Goal: Information Seeking & Learning: Learn about a topic

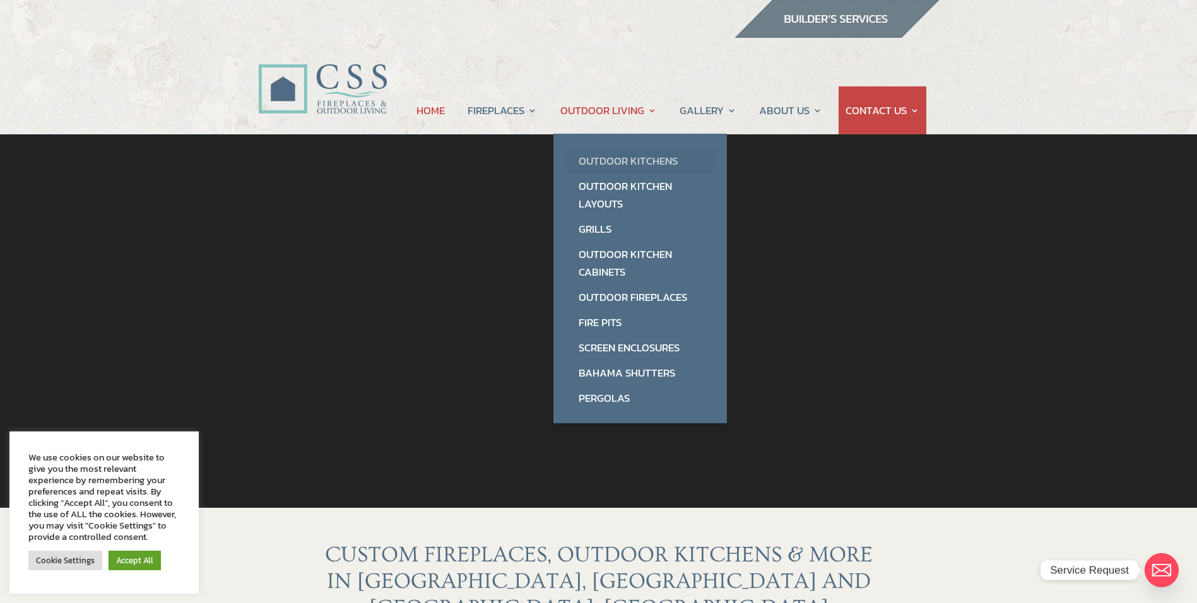
click at [599, 158] on link "Outdoor Kitchens" at bounding box center [640, 160] width 148 height 25
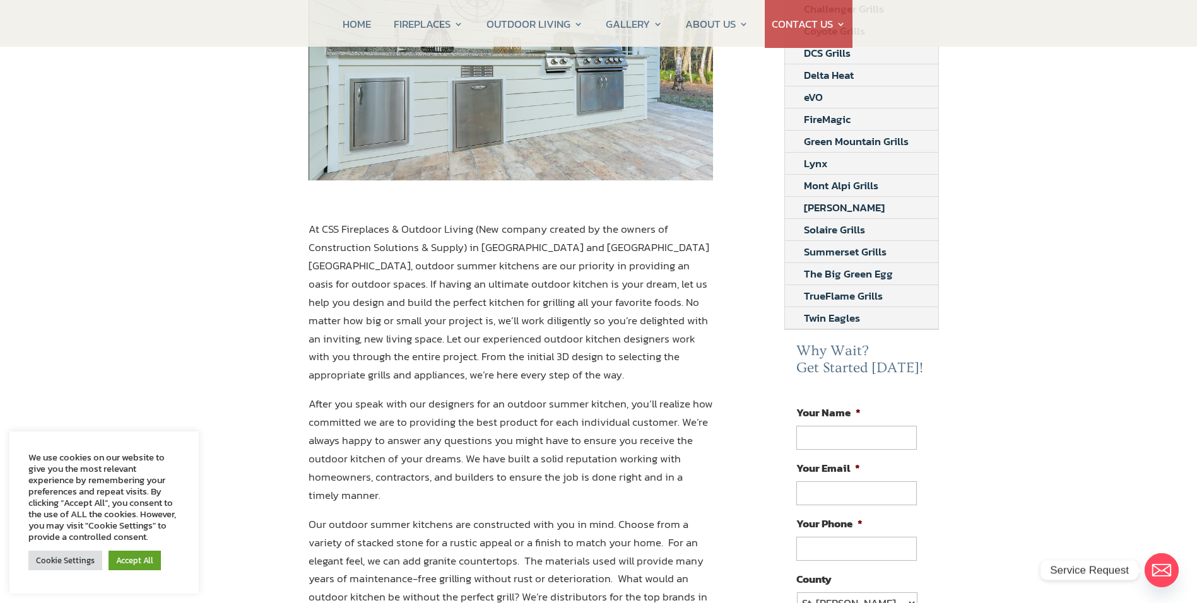
scroll to position [378, 0]
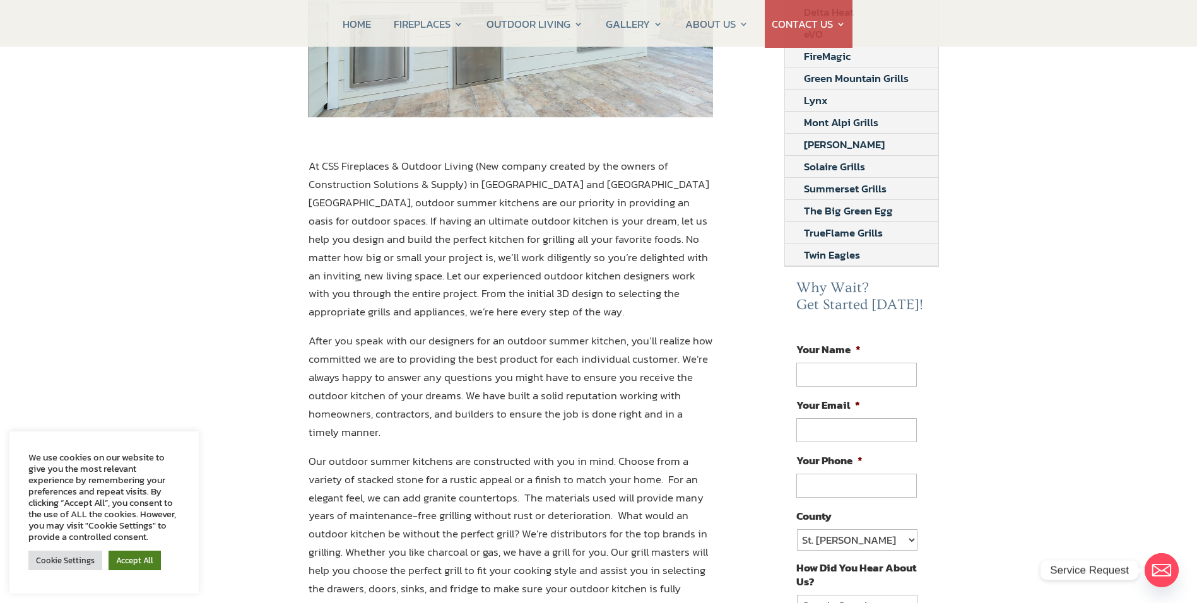
click at [131, 563] on link "Accept All" at bounding box center [134, 561] width 52 height 20
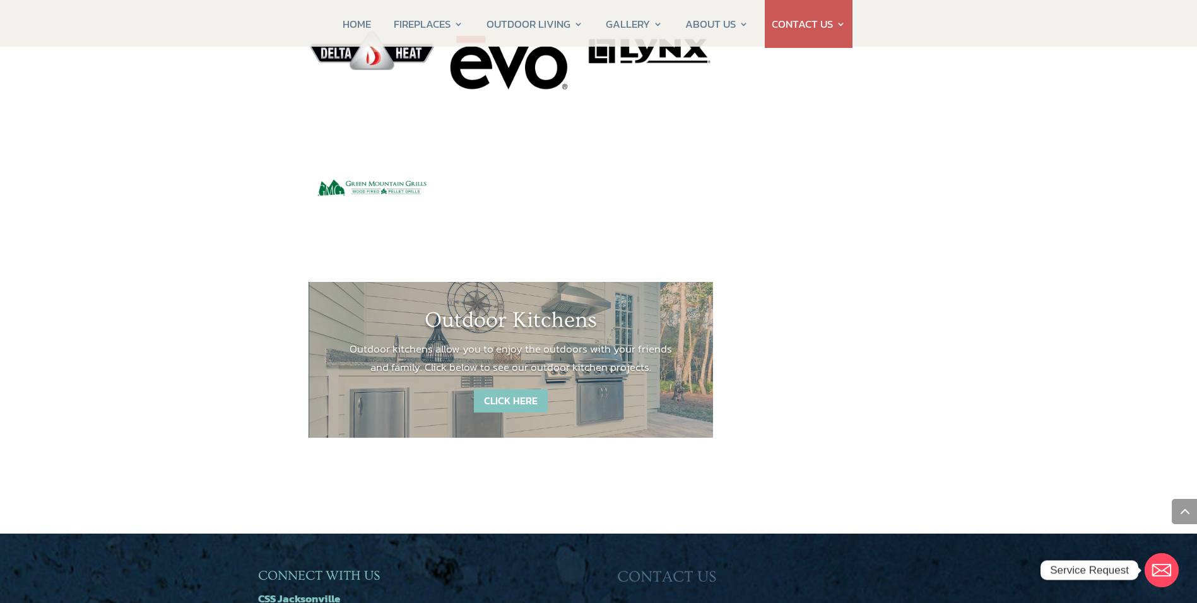
scroll to position [1703, 0]
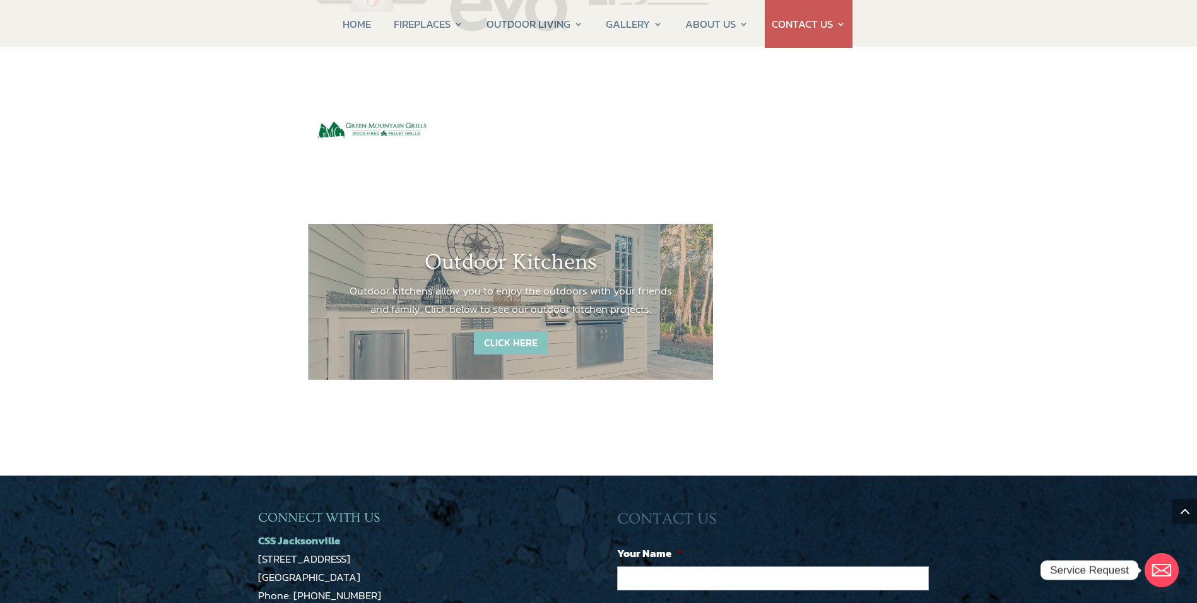
click at [521, 331] on link "CLICK HERE" at bounding box center [511, 342] width 74 height 23
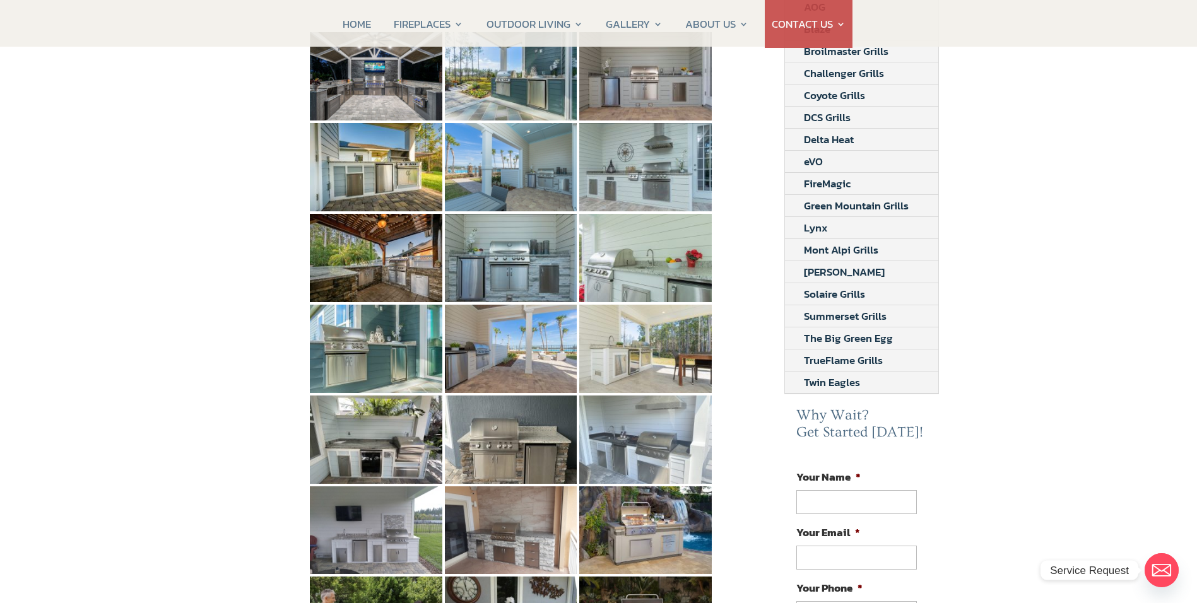
scroll to position [252, 0]
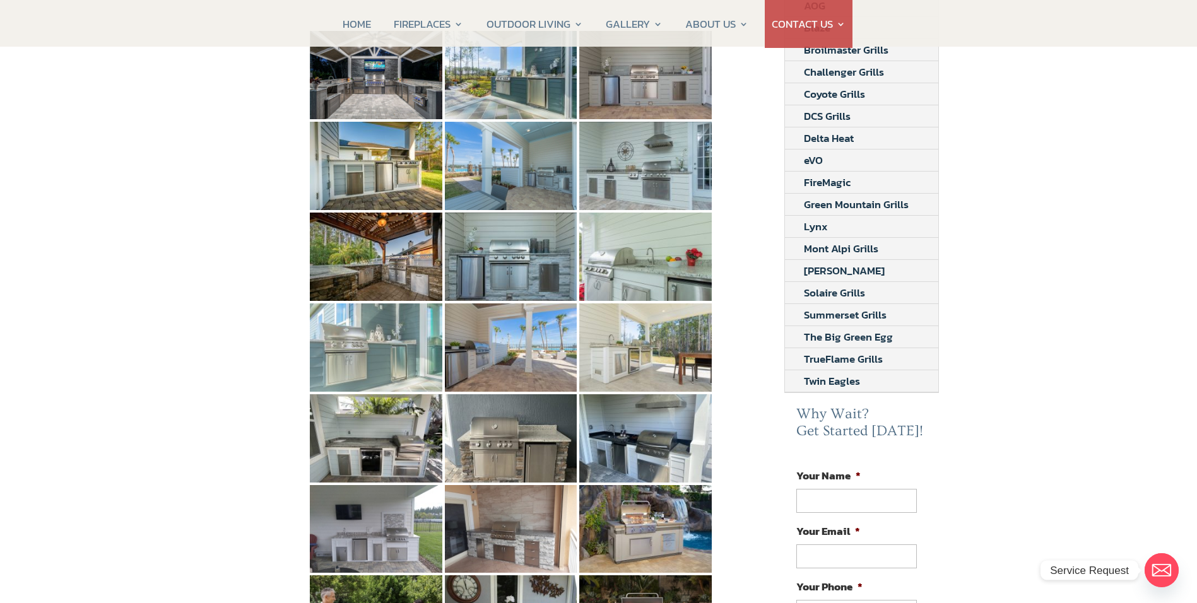
click at [339, 324] on img at bounding box center [376, 347] width 132 height 88
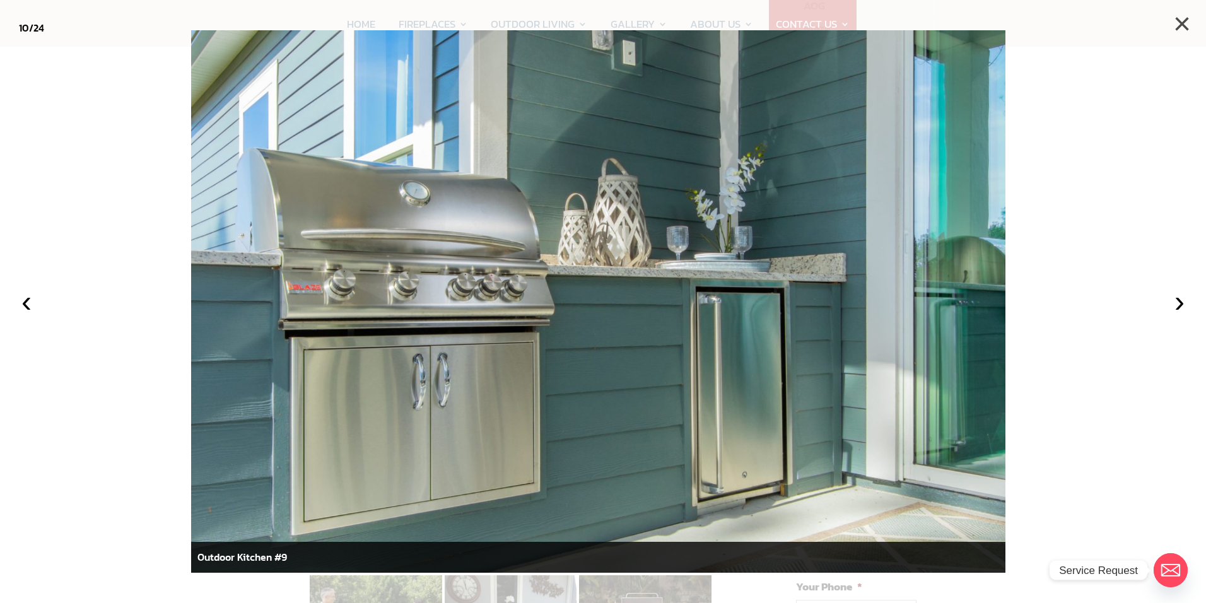
click at [1186, 16] on button "×" at bounding box center [1182, 24] width 28 height 28
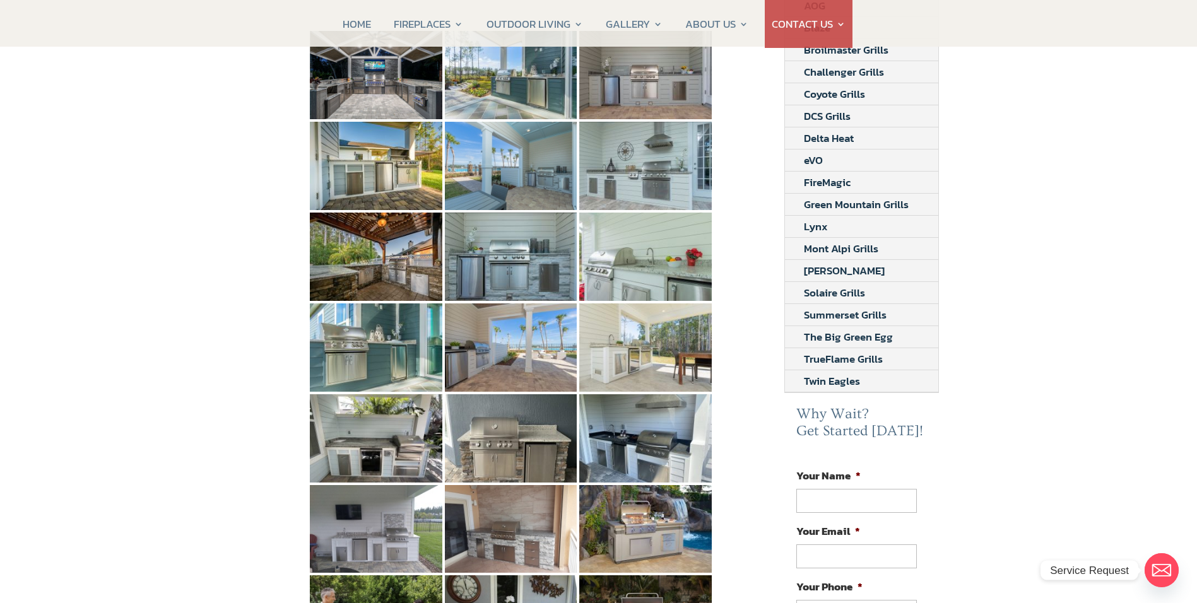
scroll to position [378, 0]
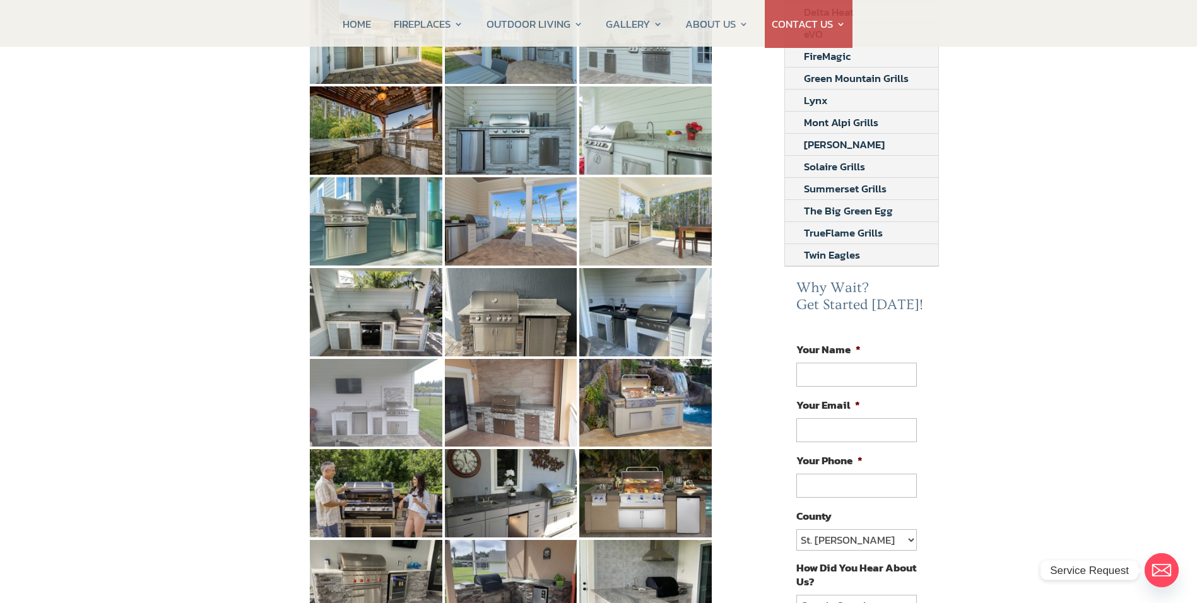
click at [388, 390] on img at bounding box center [376, 403] width 132 height 88
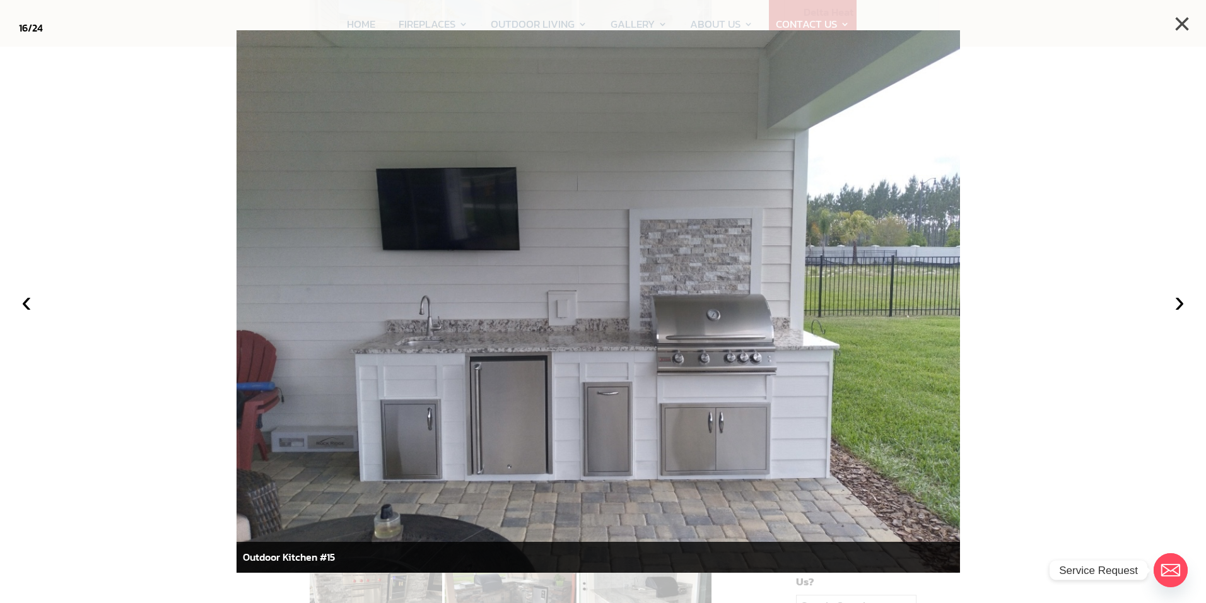
click at [1187, 20] on button "×" at bounding box center [1182, 24] width 28 height 28
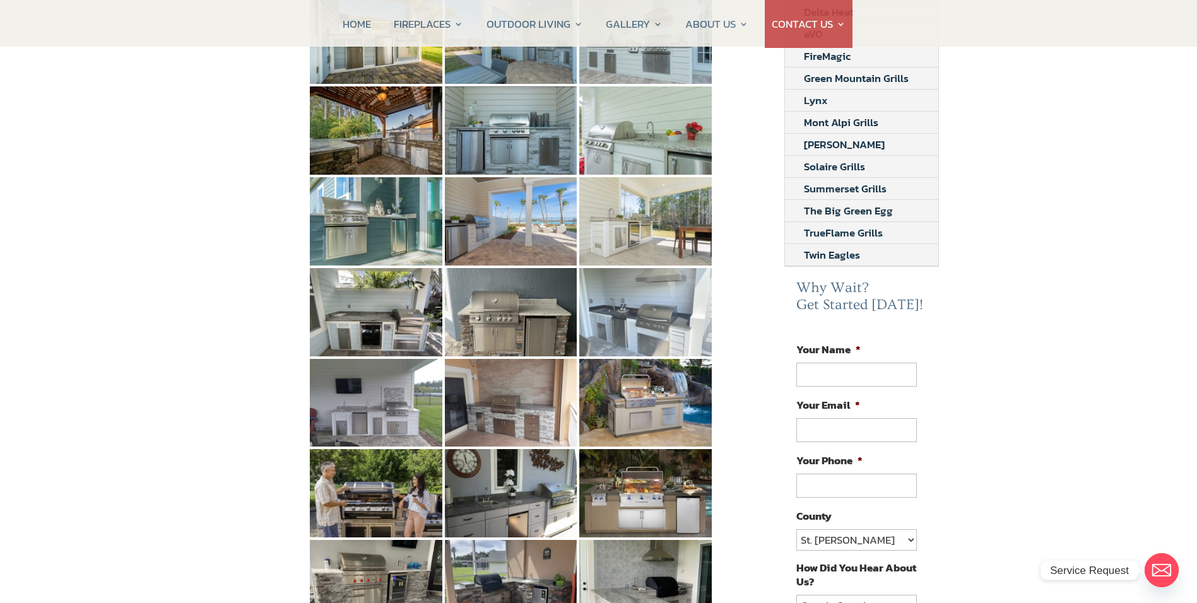
click at [644, 312] on img at bounding box center [645, 312] width 132 height 88
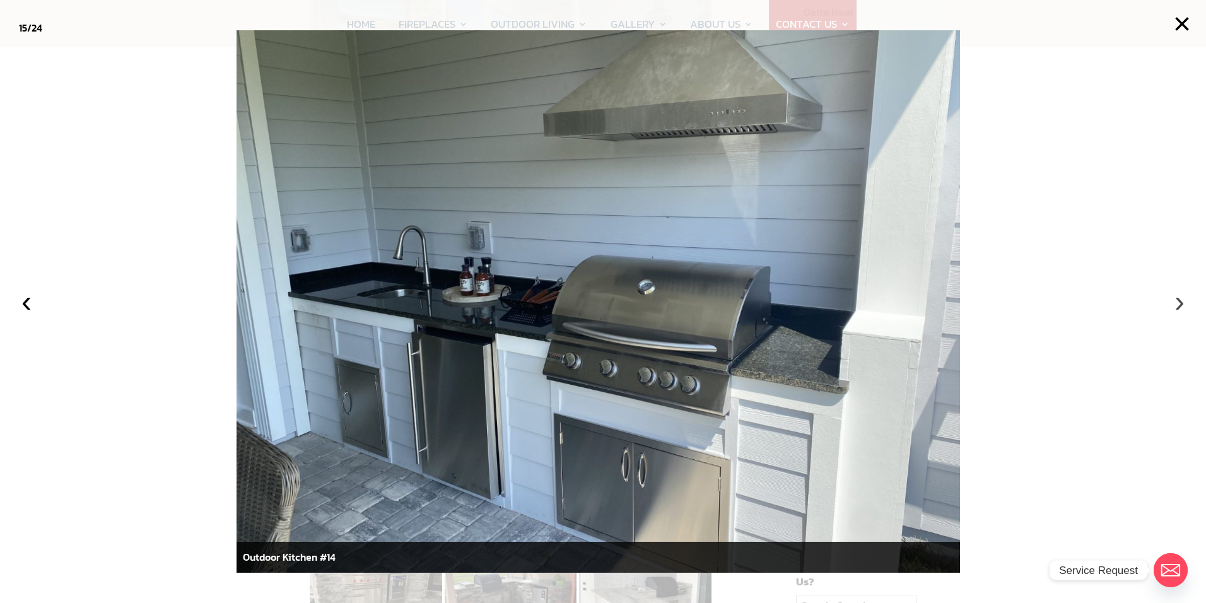
click at [1178, 296] on button "›" at bounding box center [1180, 302] width 28 height 28
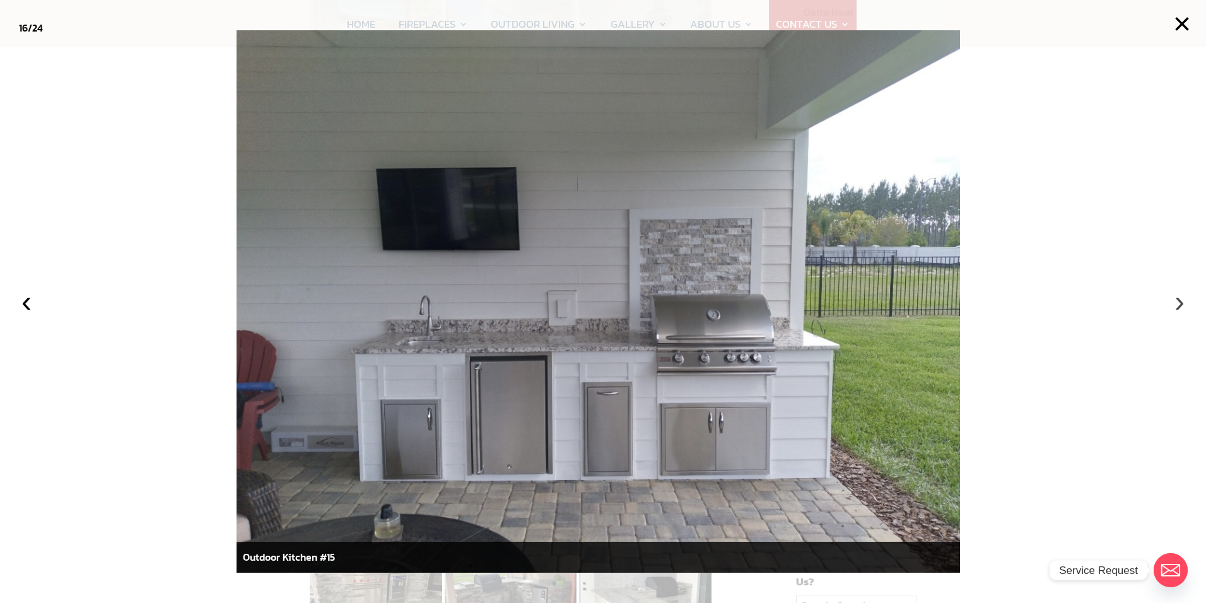
click at [1181, 301] on button "›" at bounding box center [1180, 302] width 28 height 28
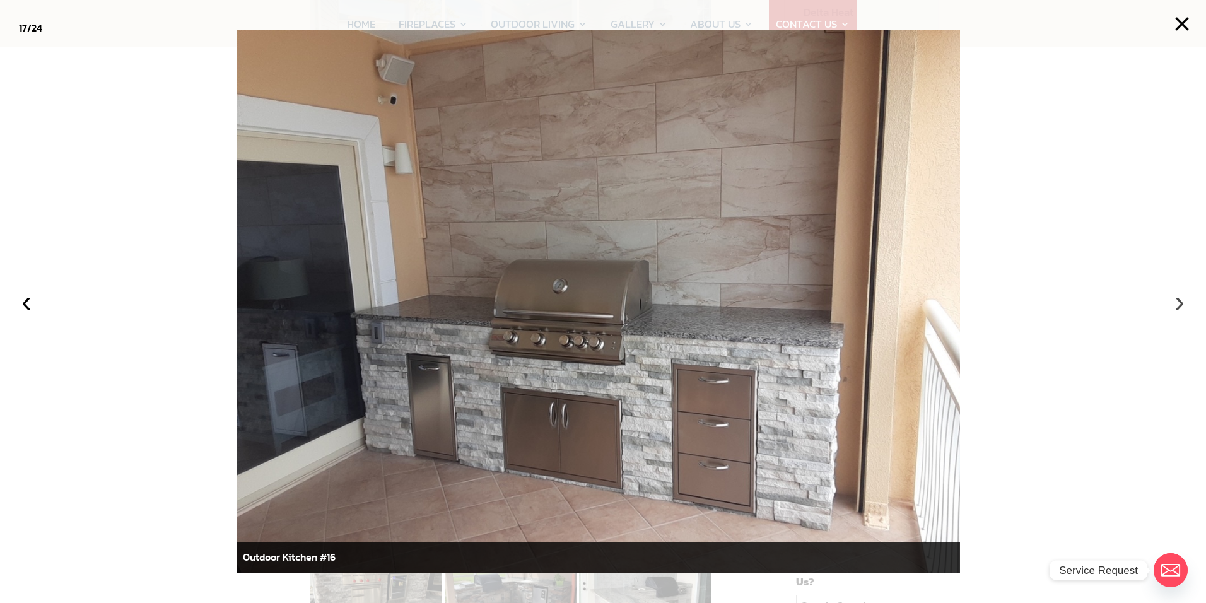
click at [1181, 301] on button "›" at bounding box center [1180, 302] width 28 height 28
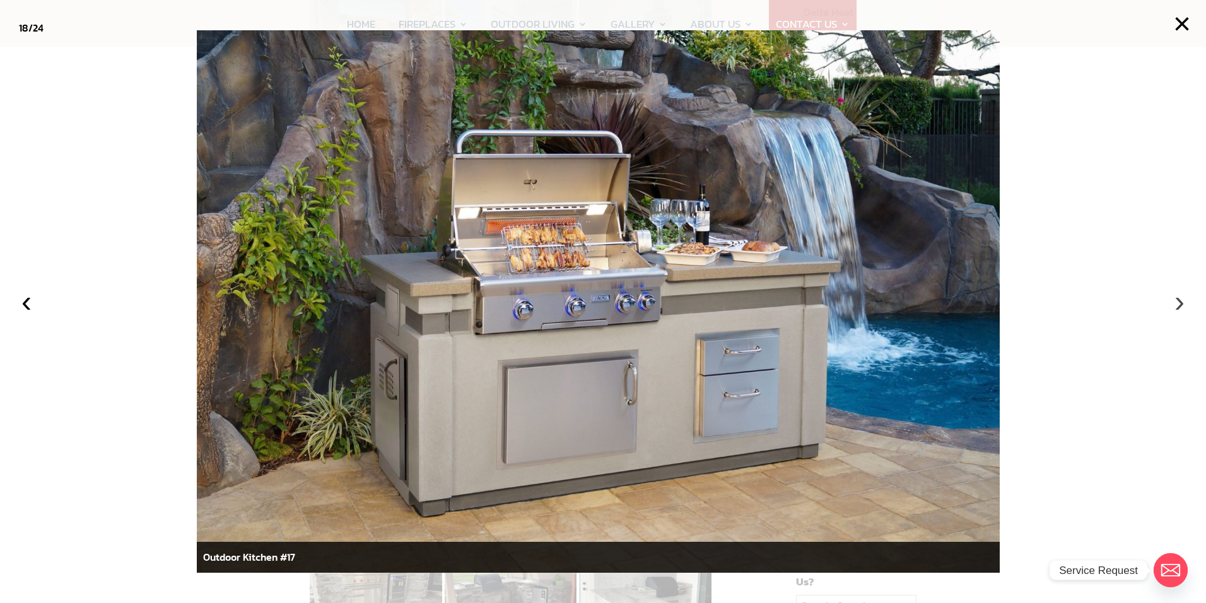
click at [1181, 301] on button "›" at bounding box center [1180, 302] width 28 height 28
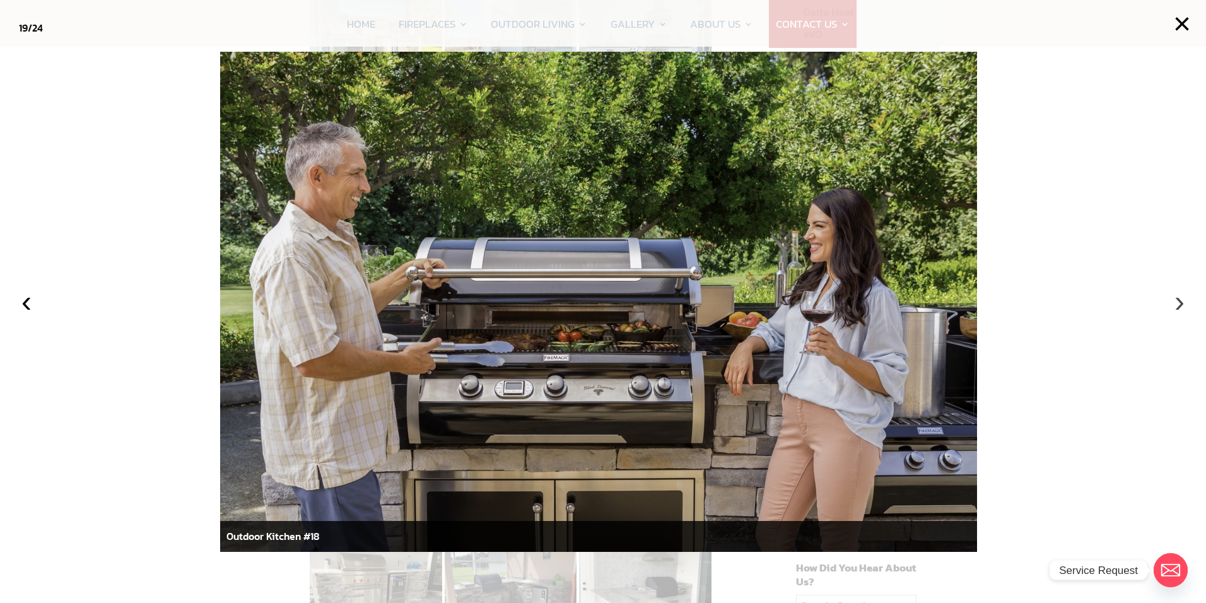
click at [1181, 301] on button "›" at bounding box center [1180, 302] width 28 height 28
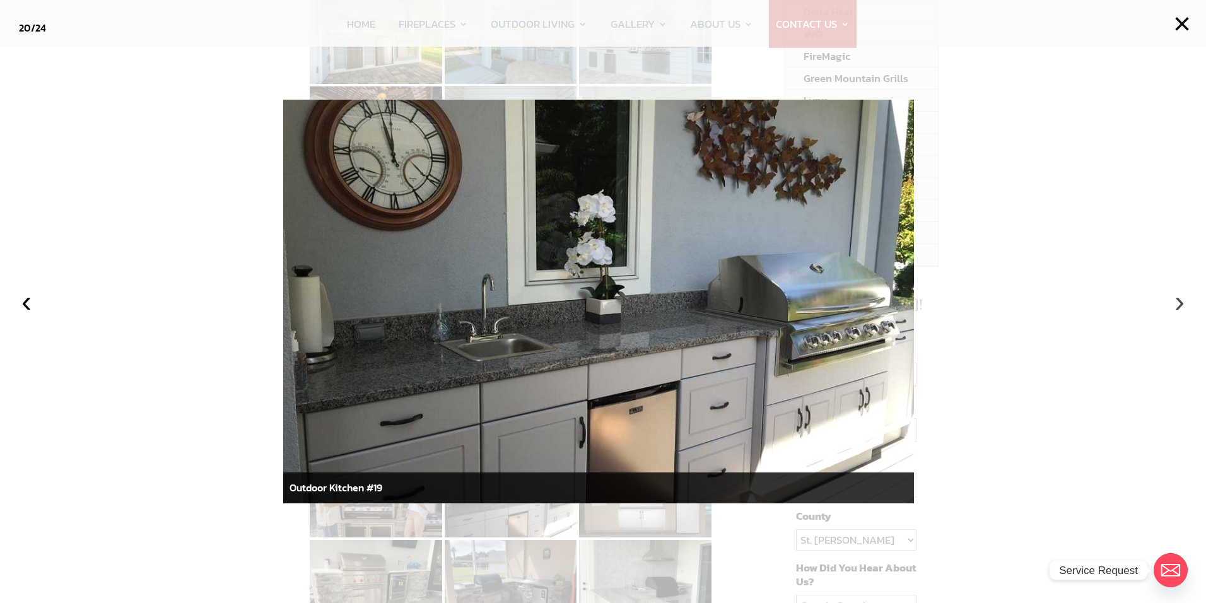
click at [1181, 301] on button "›" at bounding box center [1180, 302] width 28 height 28
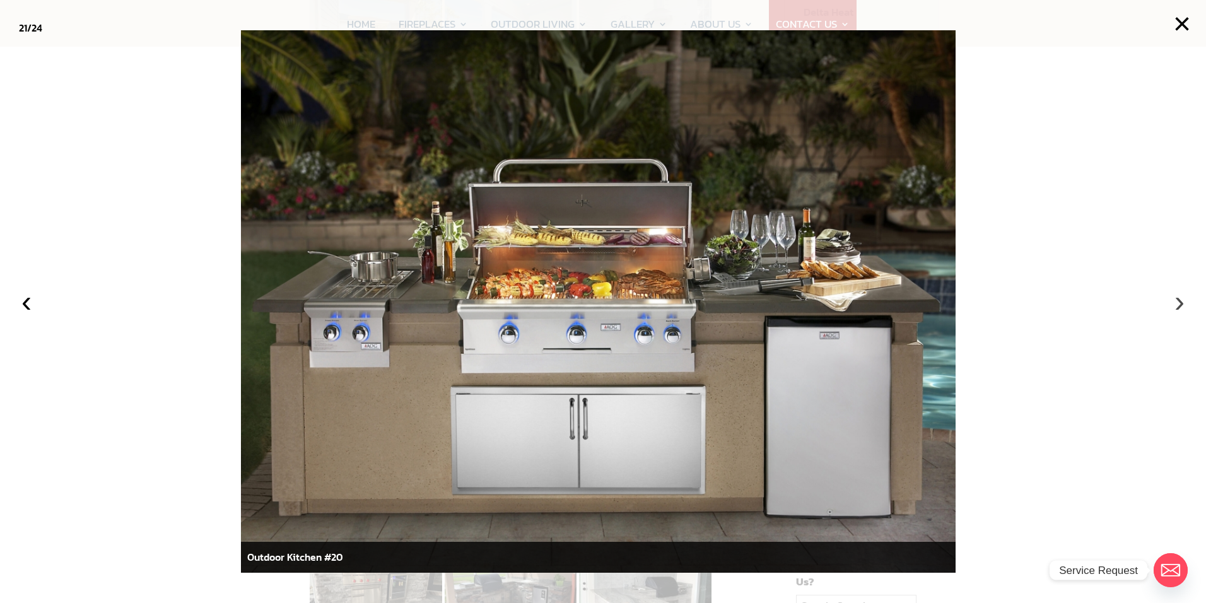
click at [1181, 301] on button "›" at bounding box center [1180, 302] width 28 height 28
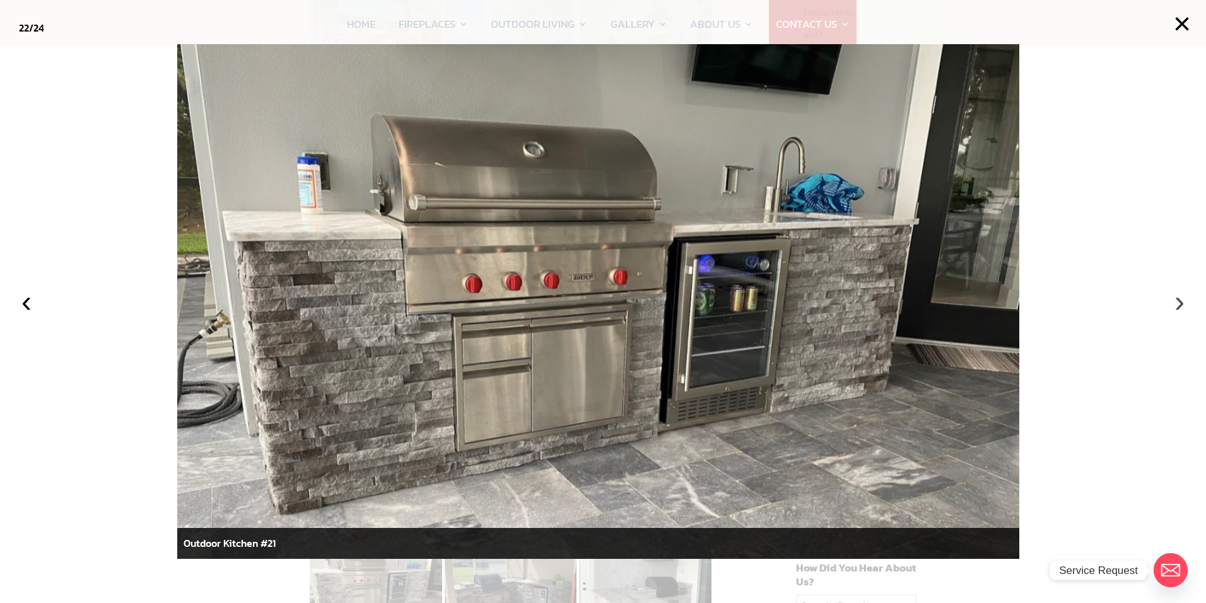
click at [1181, 301] on button "›" at bounding box center [1180, 302] width 28 height 28
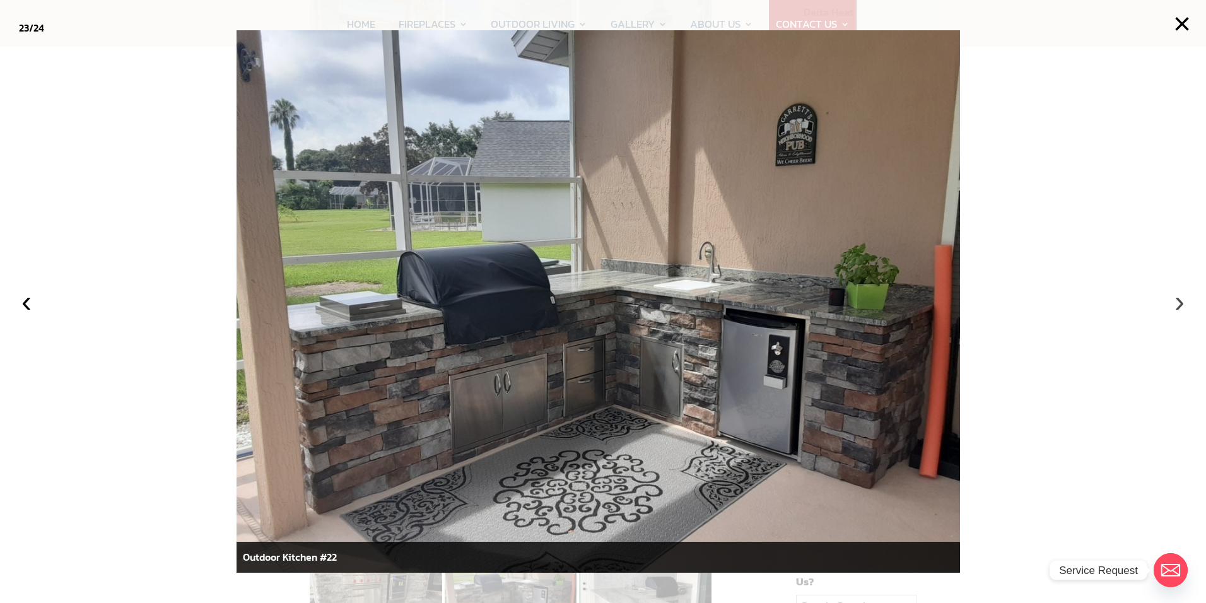
click at [1181, 301] on button "›" at bounding box center [1180, 302] width 28 height 28
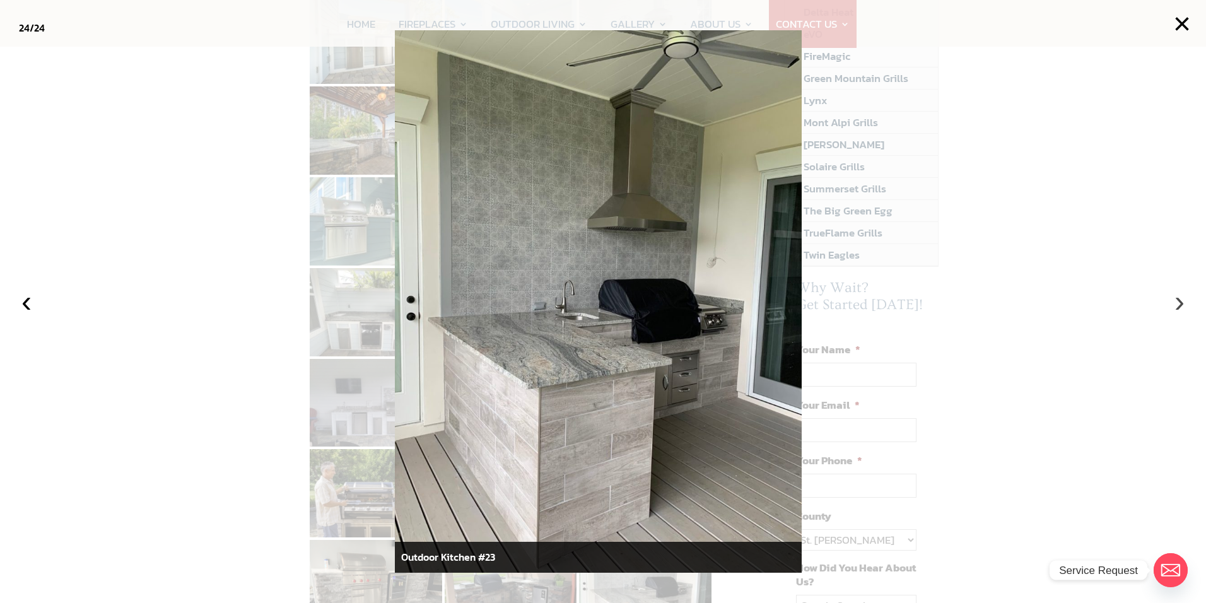
click at [1181, 301] on button "›" at bounding box center [1180, 302] width 28 height 28
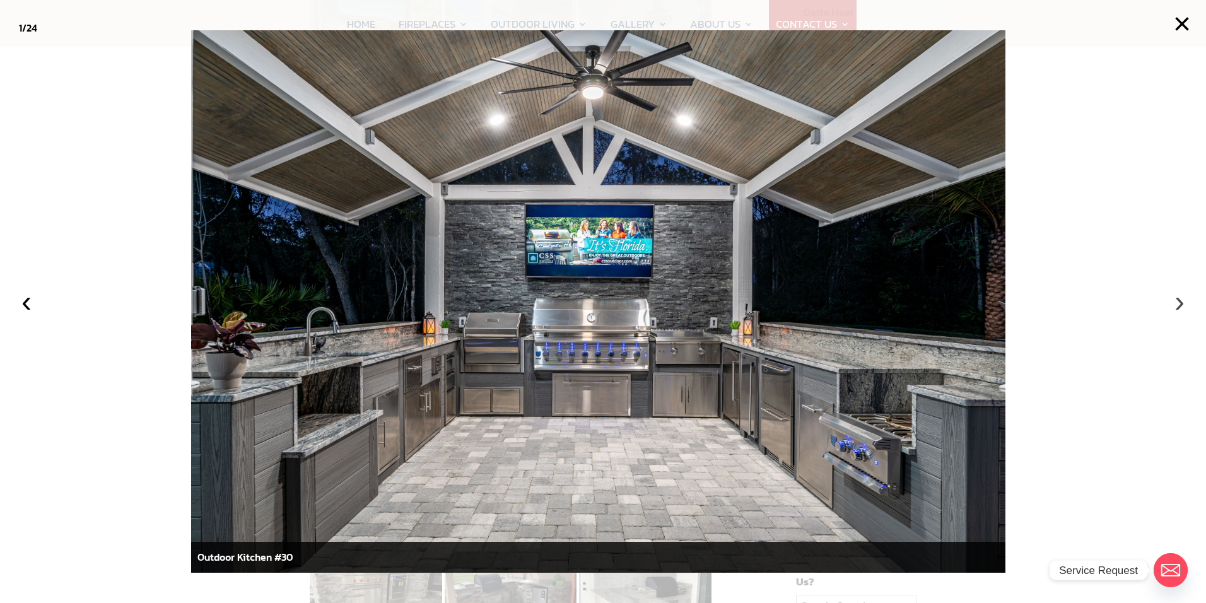
click at [1181, 301] on button "›" at bounding box center [1180, 302] width 28 height 28
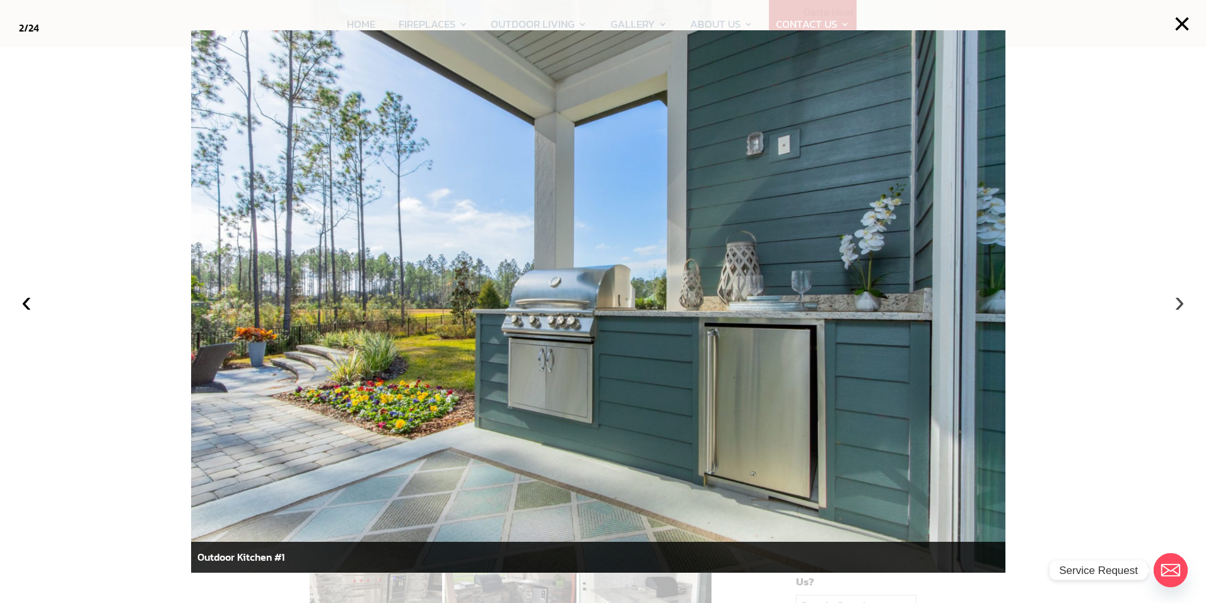
click at [1181, 301] on button "›" at bounding box center [1180, 302] width 28 height 28
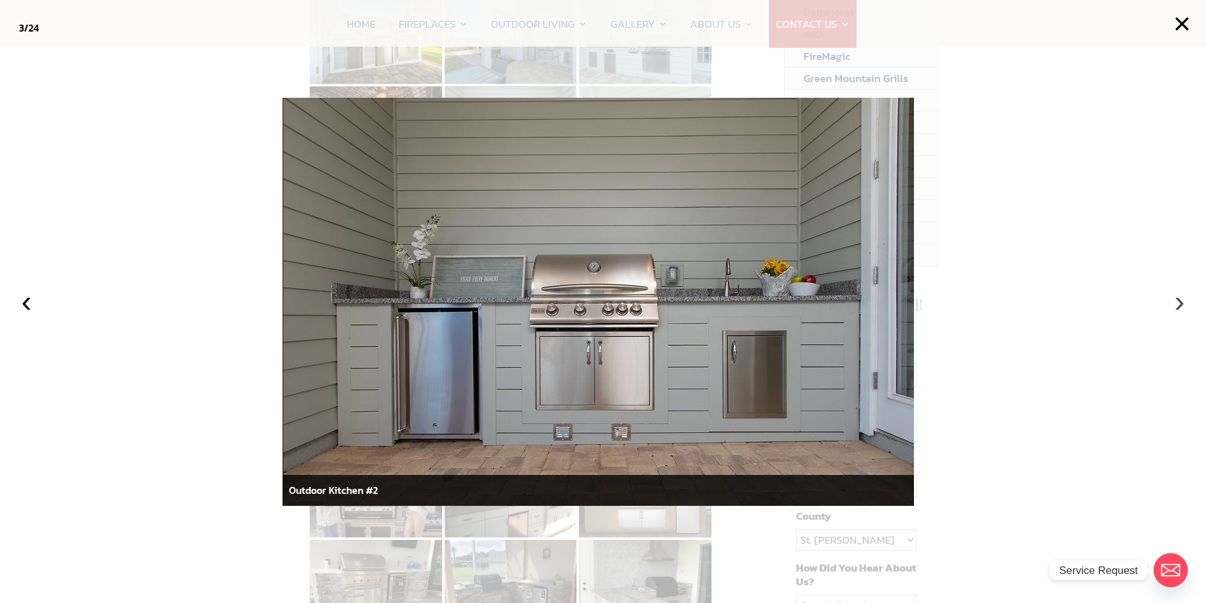
click at [1181, 301] on button "›" at bounding box center [1180, 302] width 28 height 28
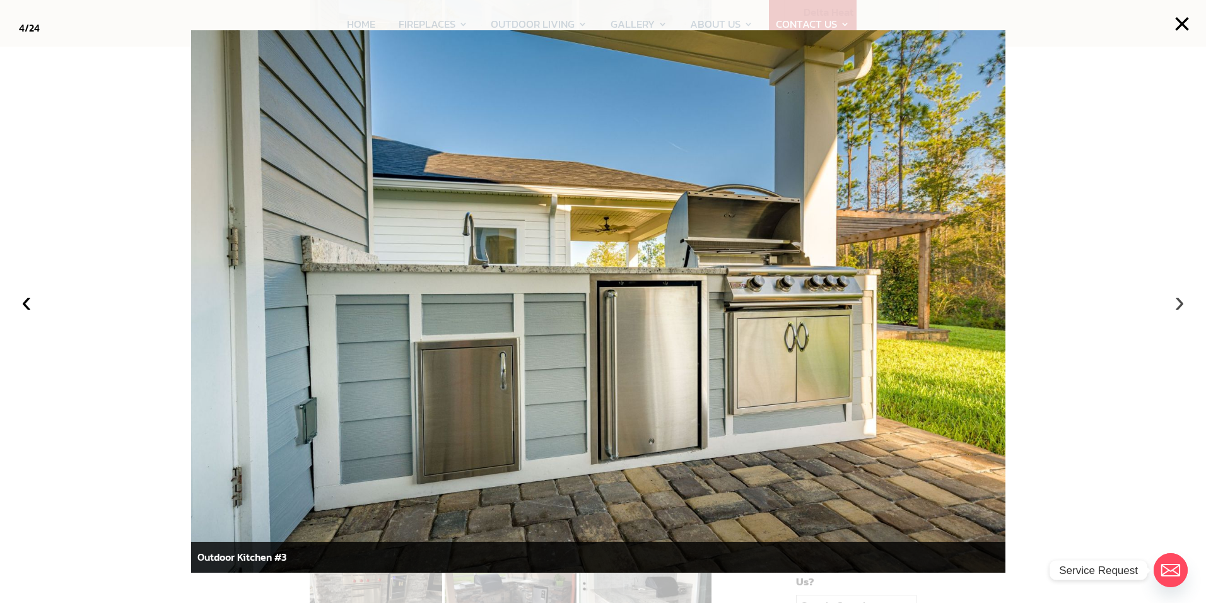
click at [1181, 301] on button "›" at bounding box center [1180, 302] width 28 height 28
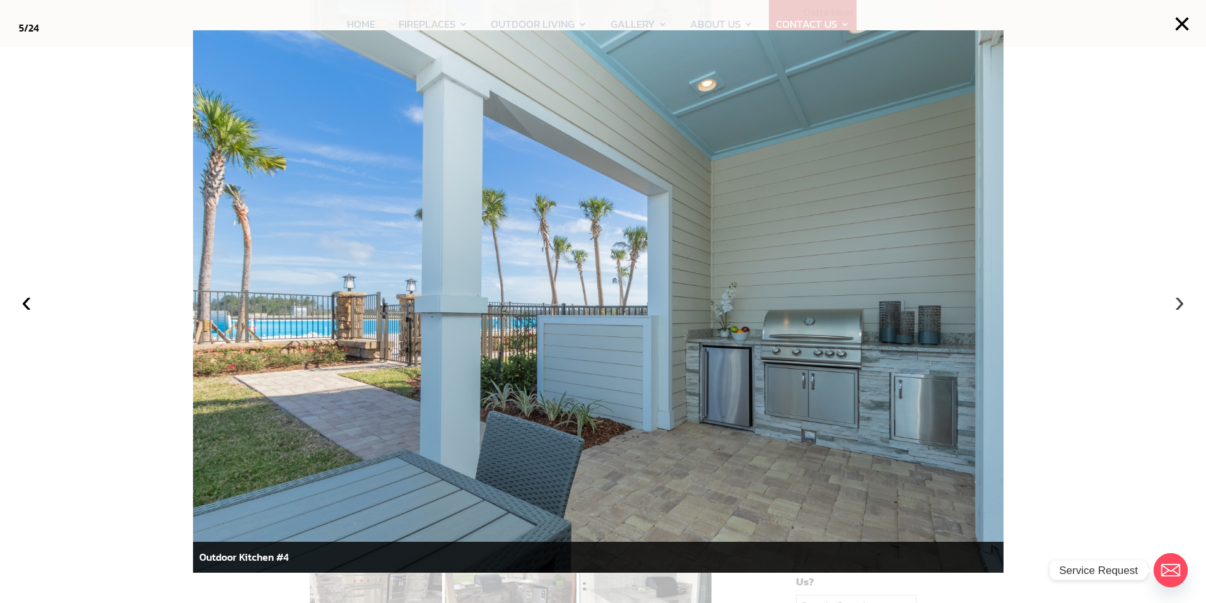
click at [1174, 303] on button "›" at bounding box center [1180, 302] width 28 height 28
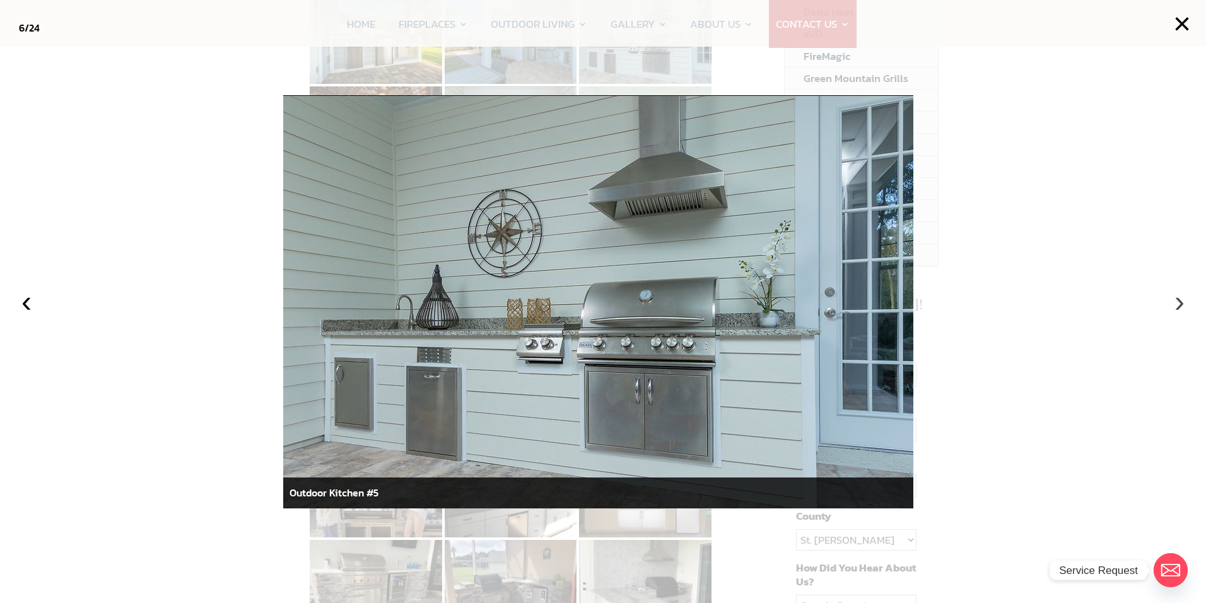
click at [1173, 302] on button "›" at bounding box center [1180, 302] width 28 height 28
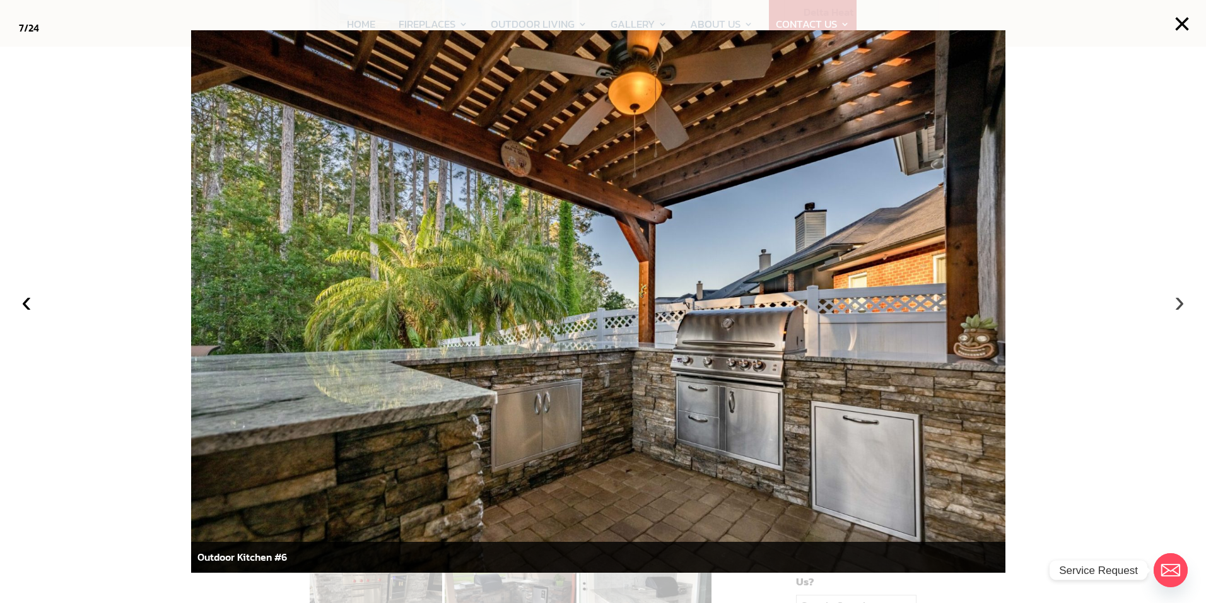
click at [1173, 302] on button "›" at bounding box center [1180, 302] width 28 height 28
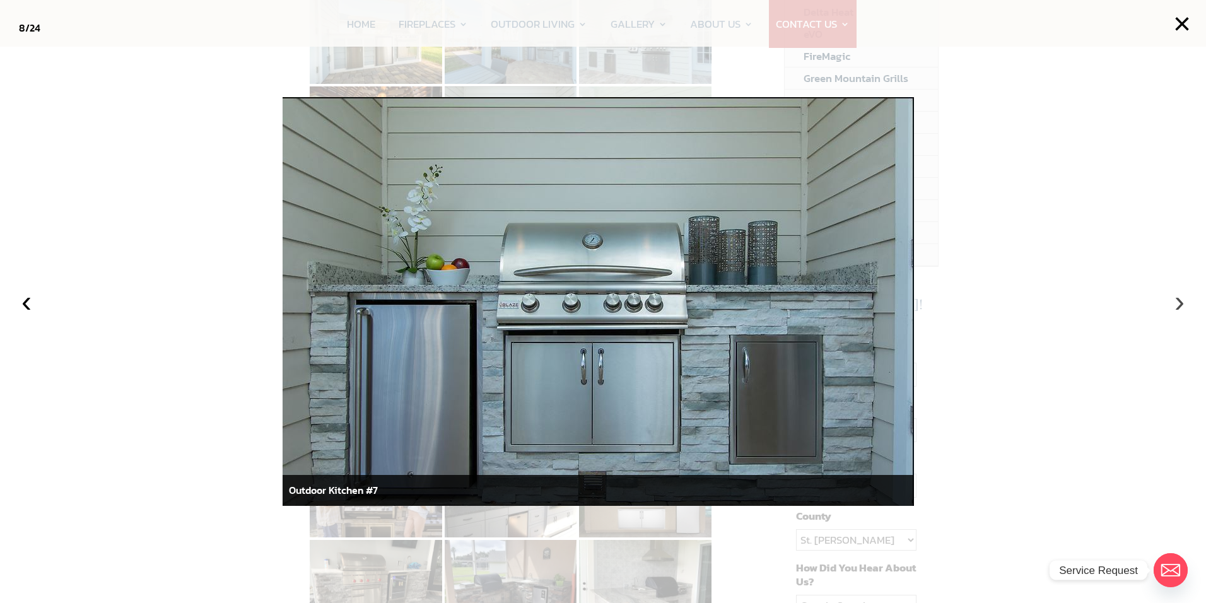
click at [1173, 302] on button "›" at bounding box center [1180, 302] width 28 height 28
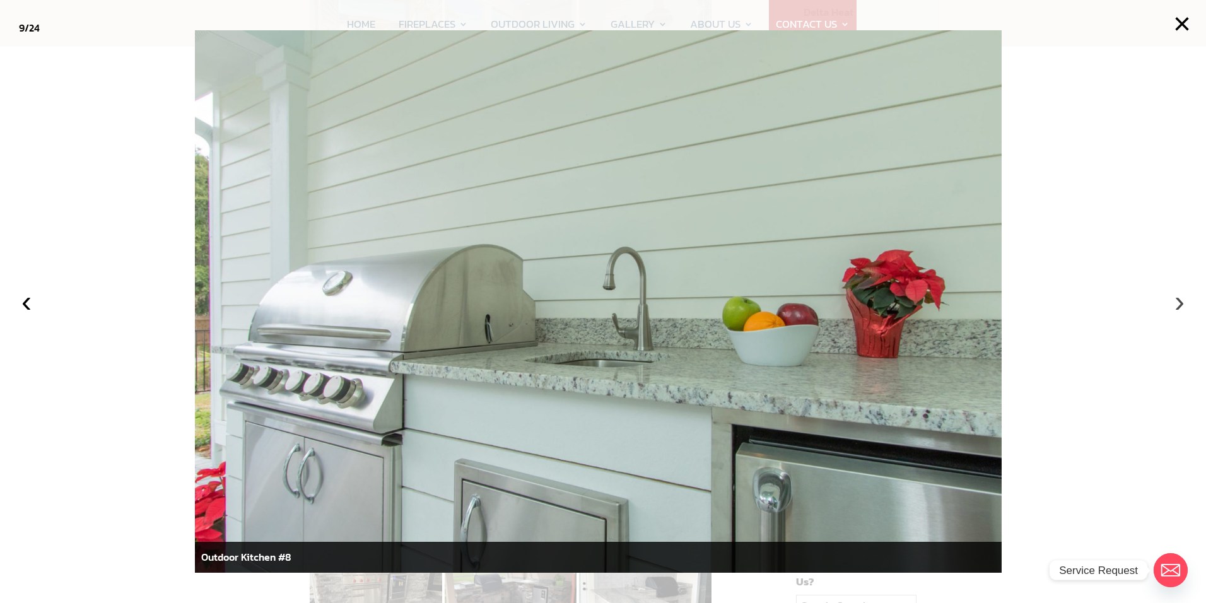
click at [1188, 300] on button "›" at bounding box center [1180, 302] width 28 height 28
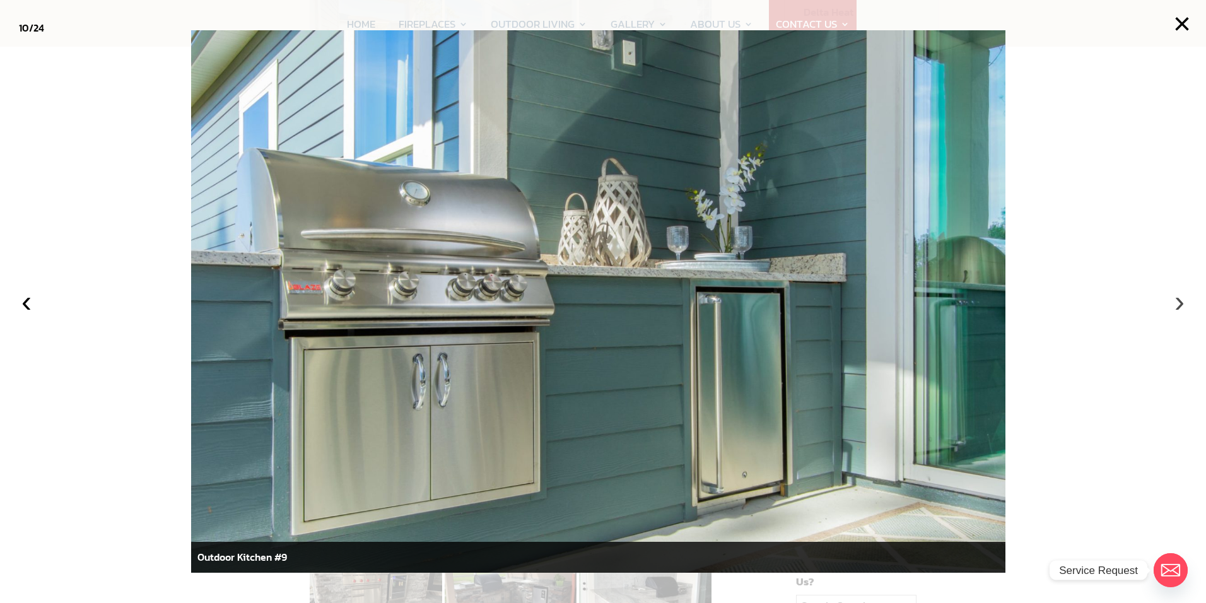
click at [1183, 305] on button "›" at bounding box center [1180, 302] width 28 height 28
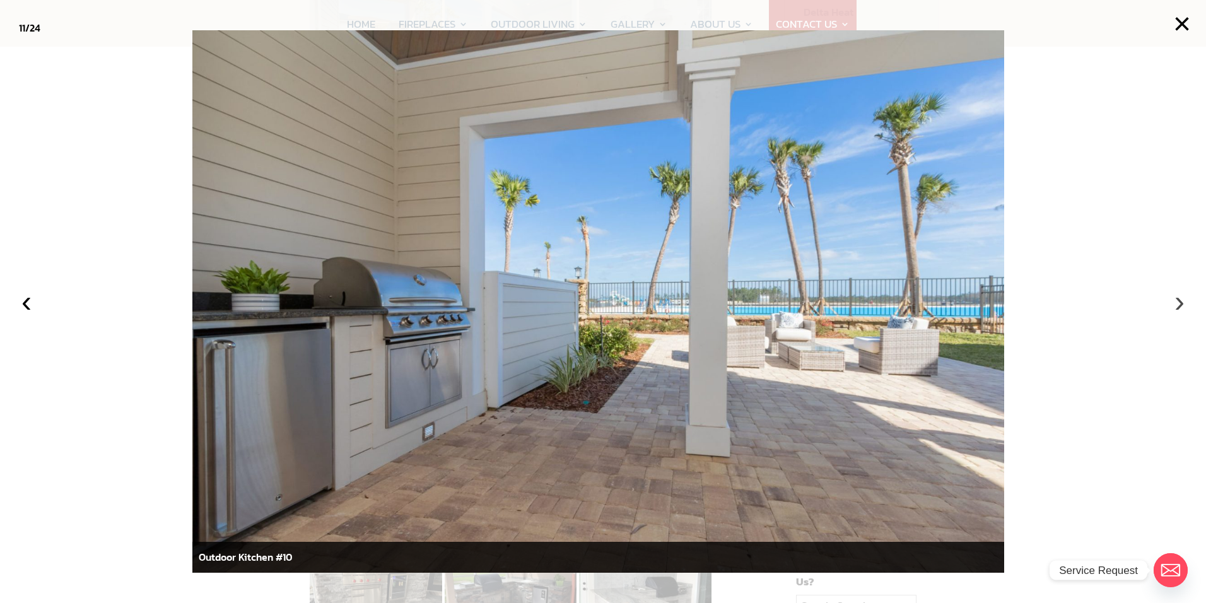
click at [1177, 297] on button "›" at bounding box center [1180, 302] width 28 height 28
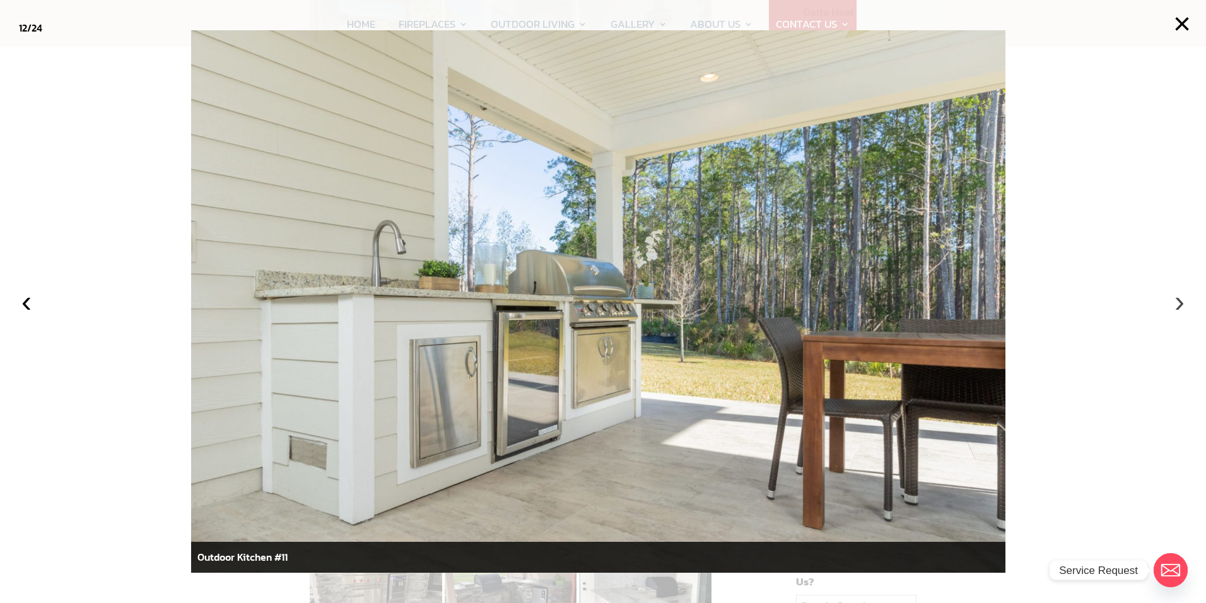
click at [1186, 300] on button "›" at bounding box center [1180, 302] width 28 height 28
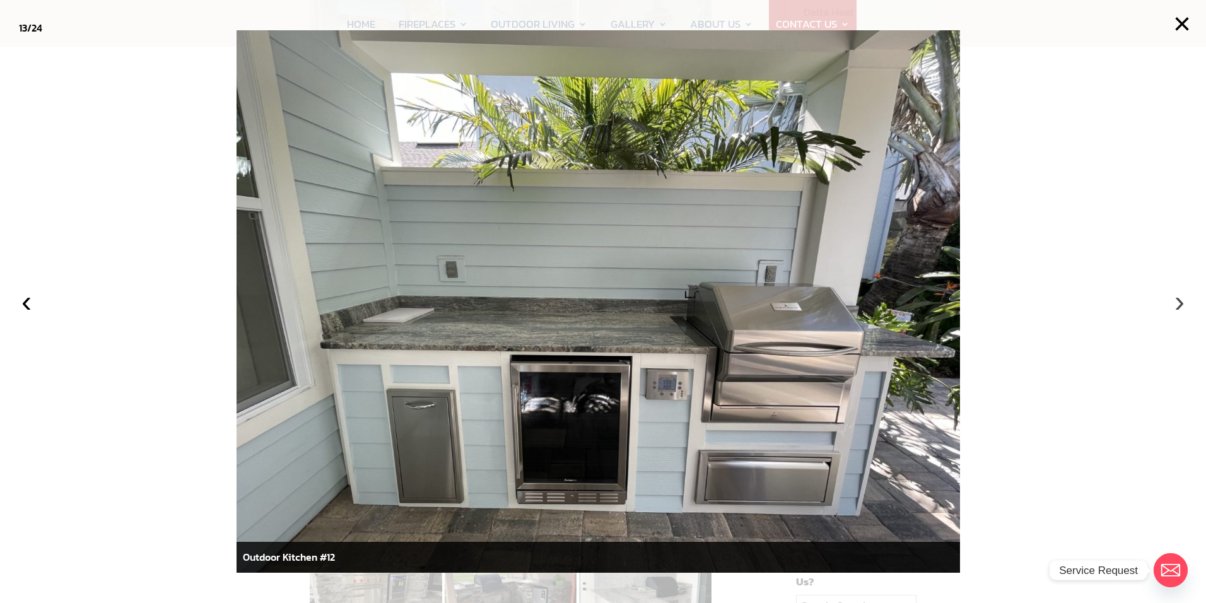
click at [1179, 297] on button "›" at bounding box center [1180, 302] width 28 height 28
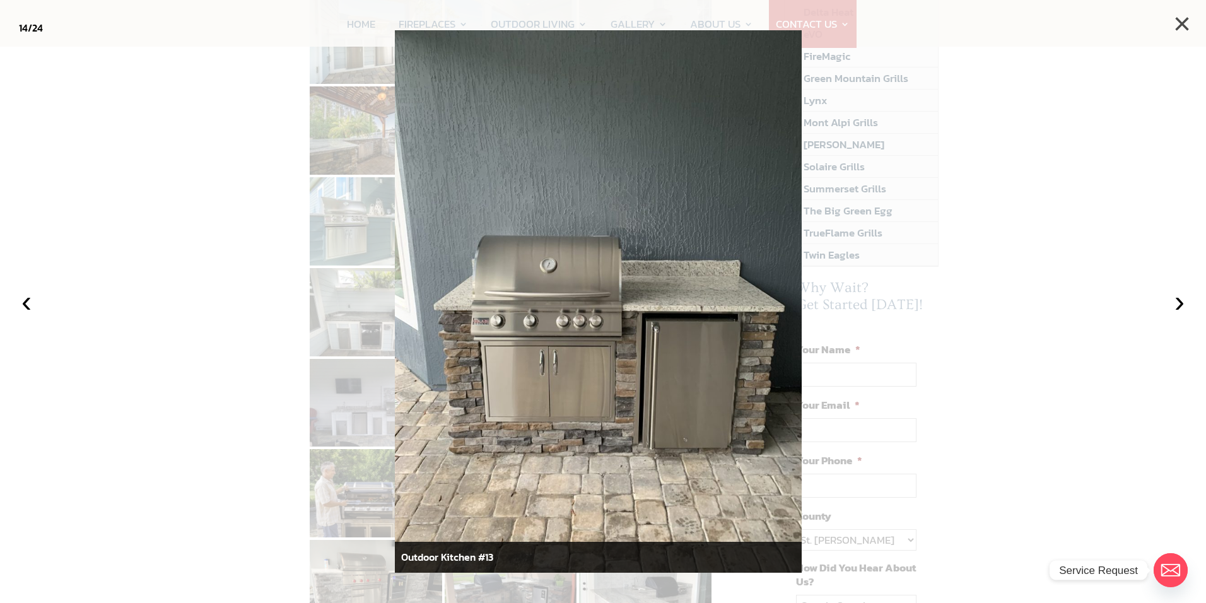
click at [1178, 18] on button "×" at bounding box center [1182, 24] width 28 height 28
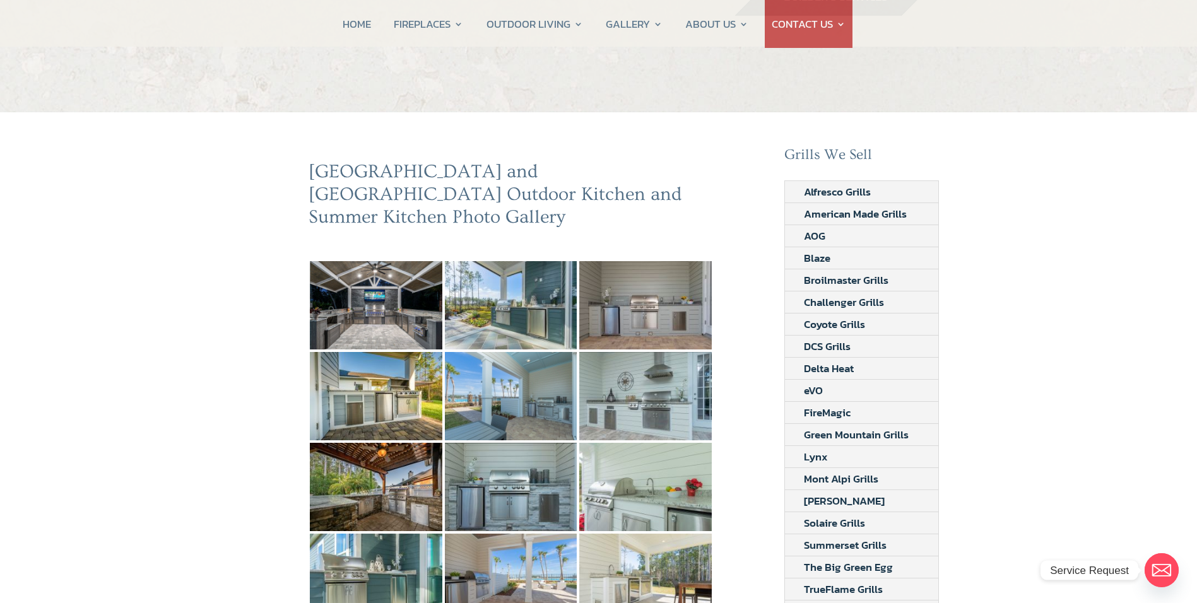
scroll to position [0, 0]
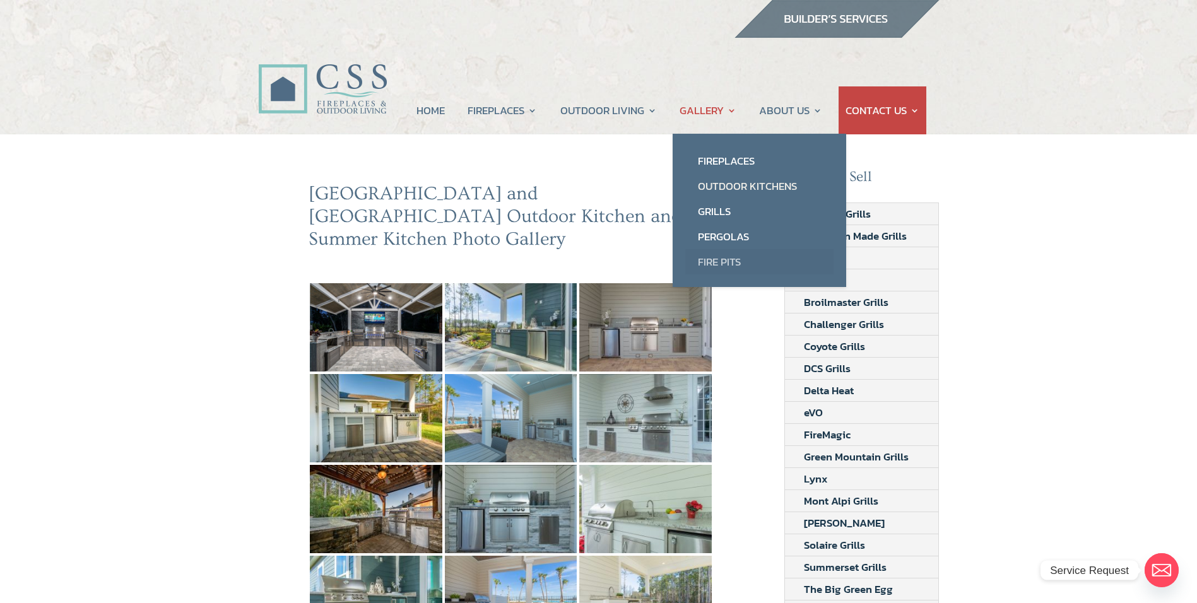
click at [728, 264] on link "Fire Pits" at bounding box center [759, 261] width 148 height 25
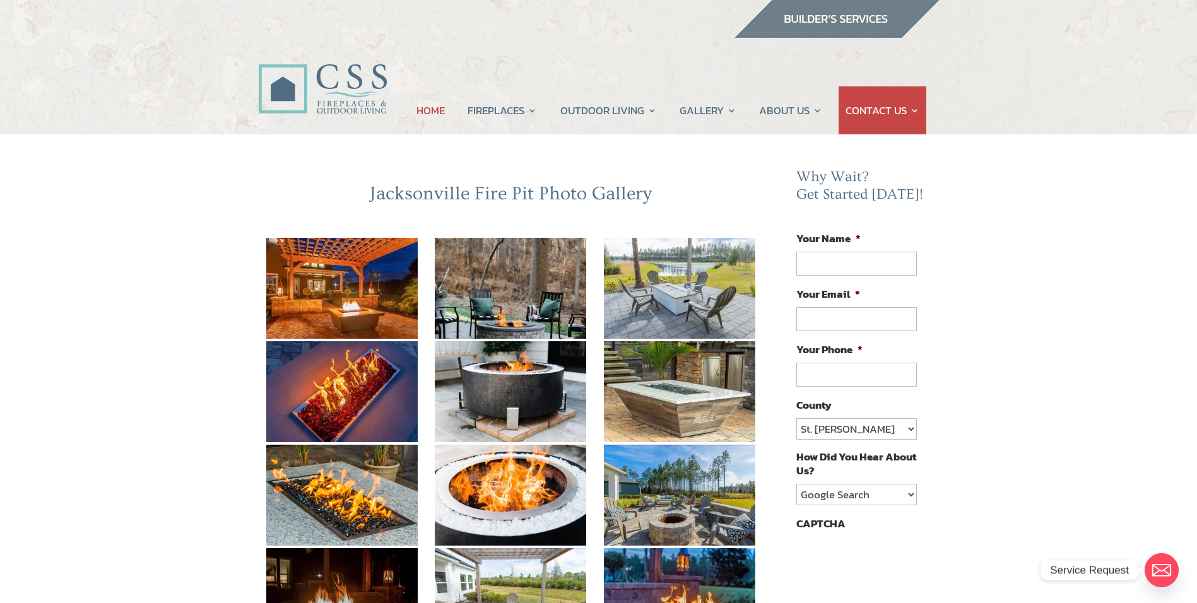
click at [425, 108] on link "HOME" at bounding box center [430, 110] width 28 height 48
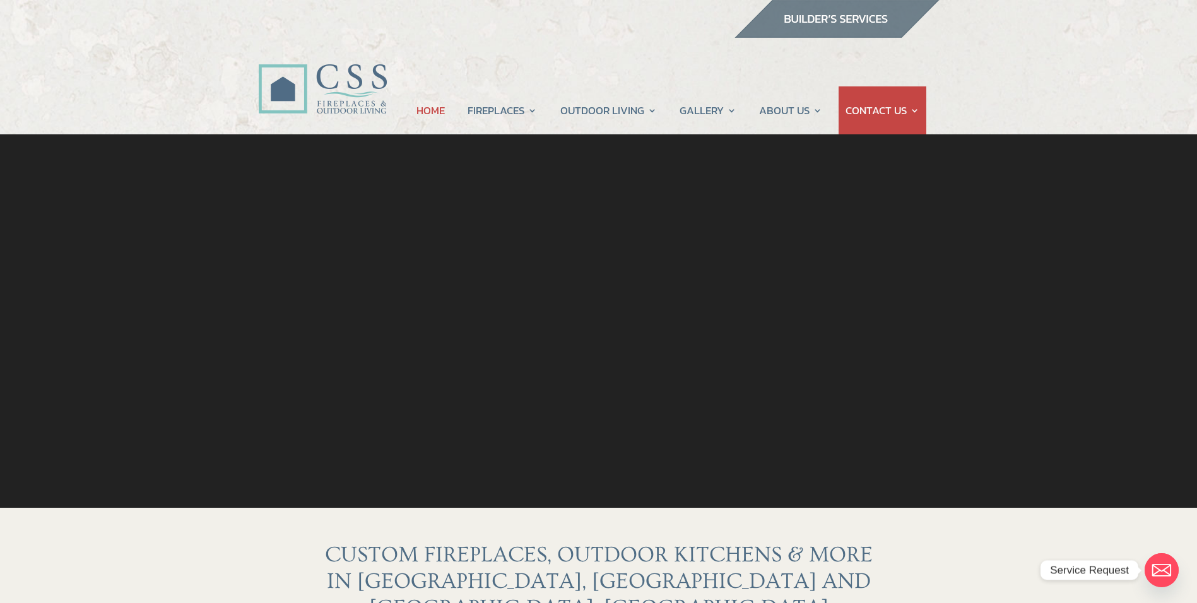
click at [824, 18] on img at bounding box center [837, 19] width 206 height 38
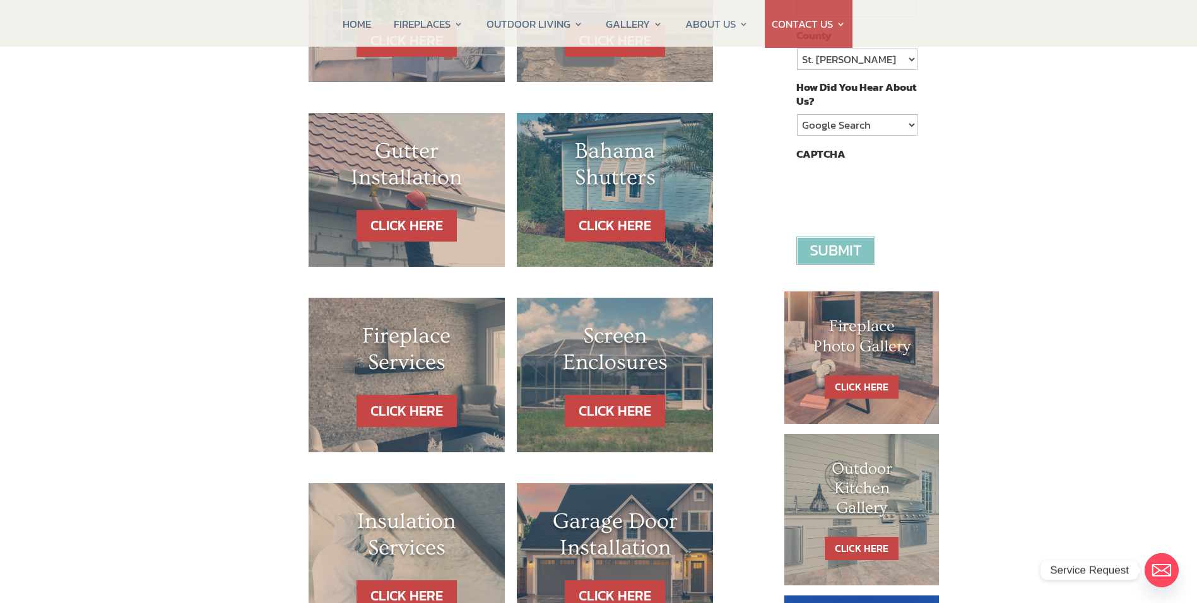
scroll to position [442, 0]
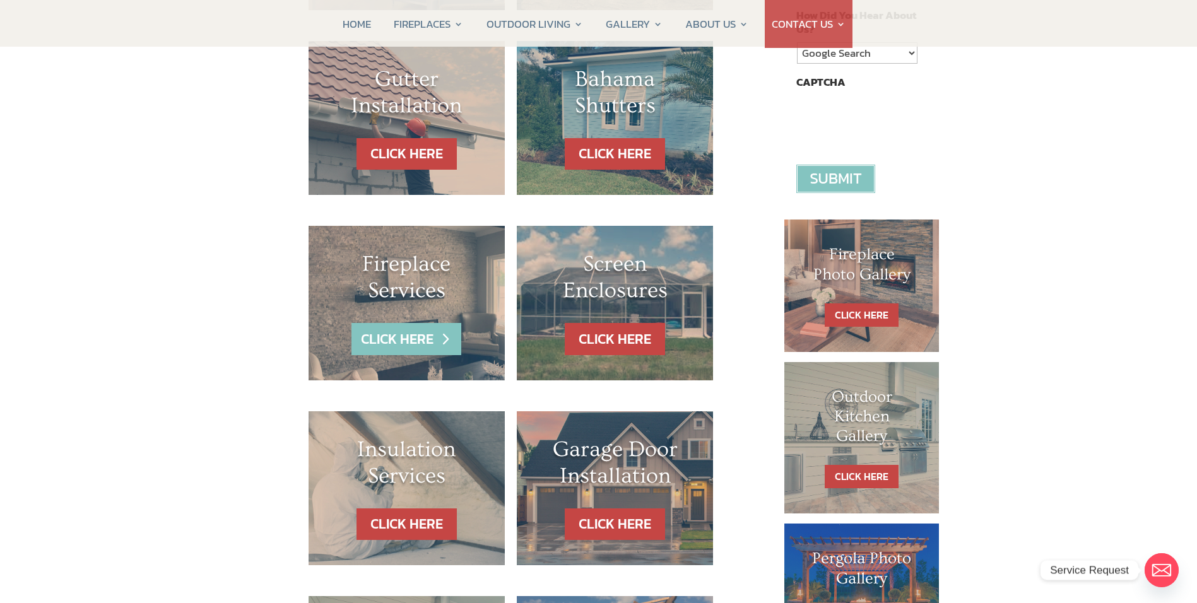
click at [384, 337] on link "CLICK HERE" at bounding box center [406, 339] width 110 height 32
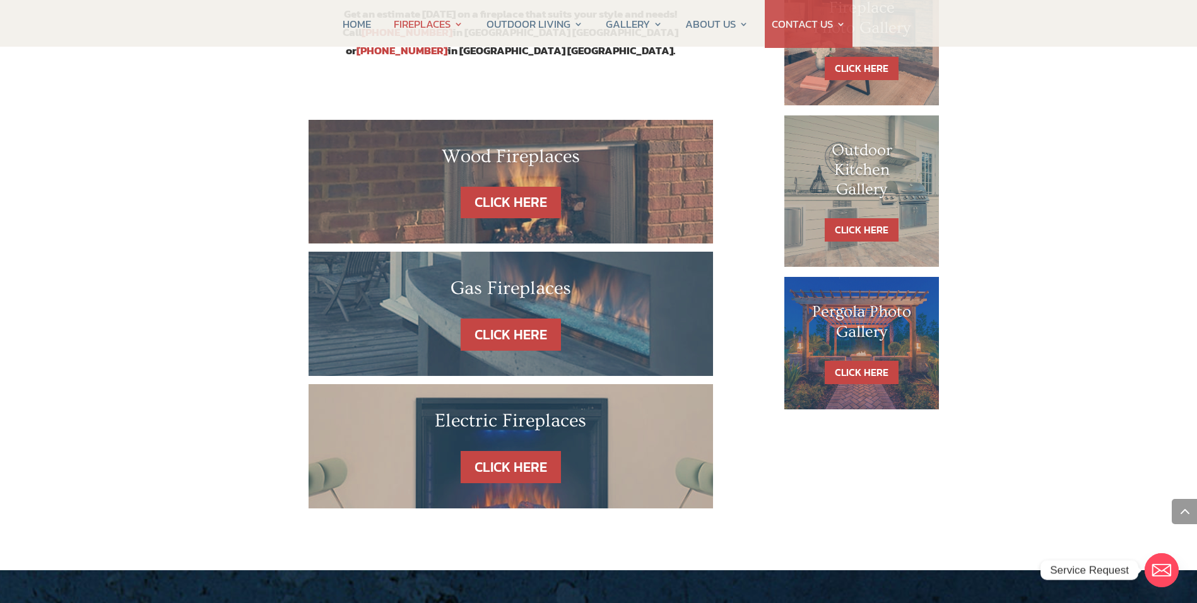
scroll to position [694, 0]
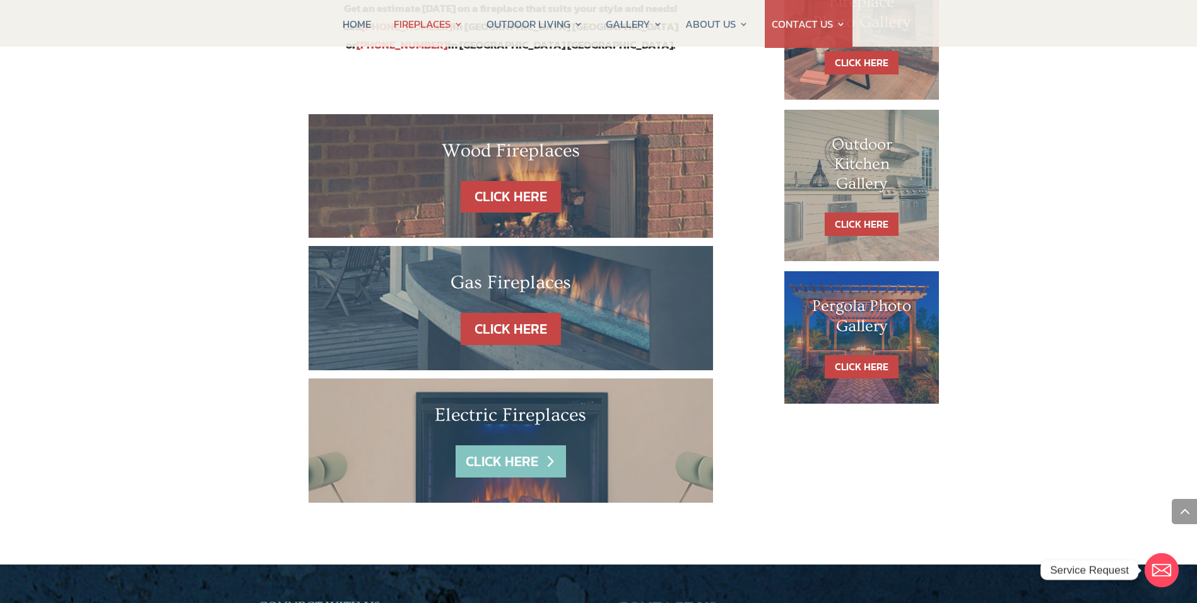
click at [491, 445] on link "CLICK HERE" at bounding box center [510, 461] width 110 height 32
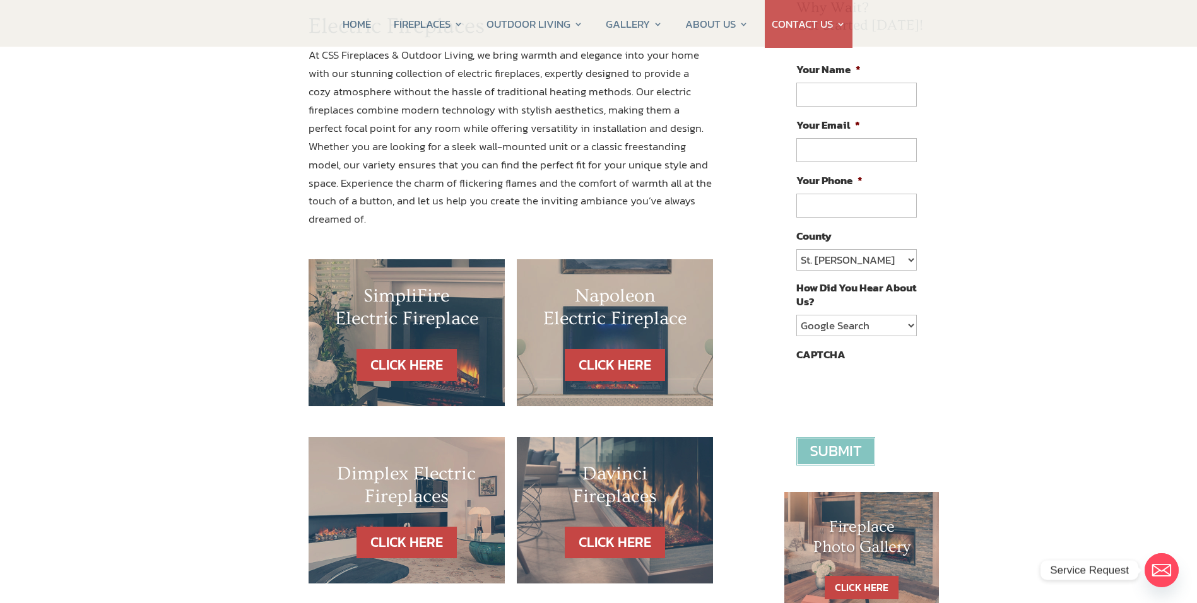
scroll to position [252, 0]
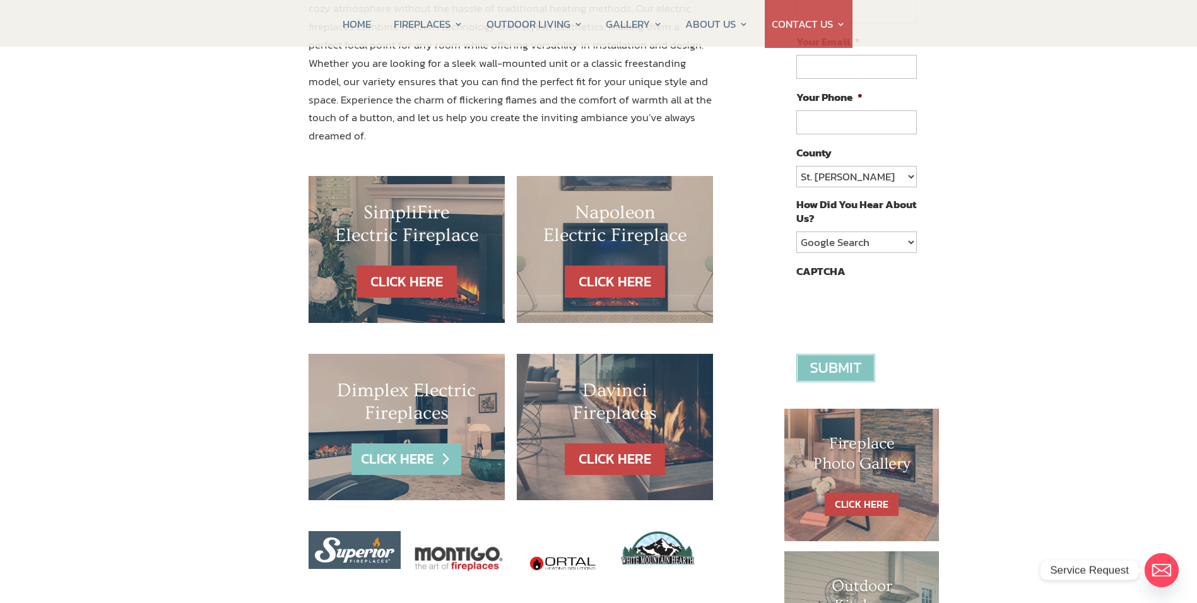
click at [438, 443] on link "CLICK HERE" at bounding box center [406, 459] width 110 height 32
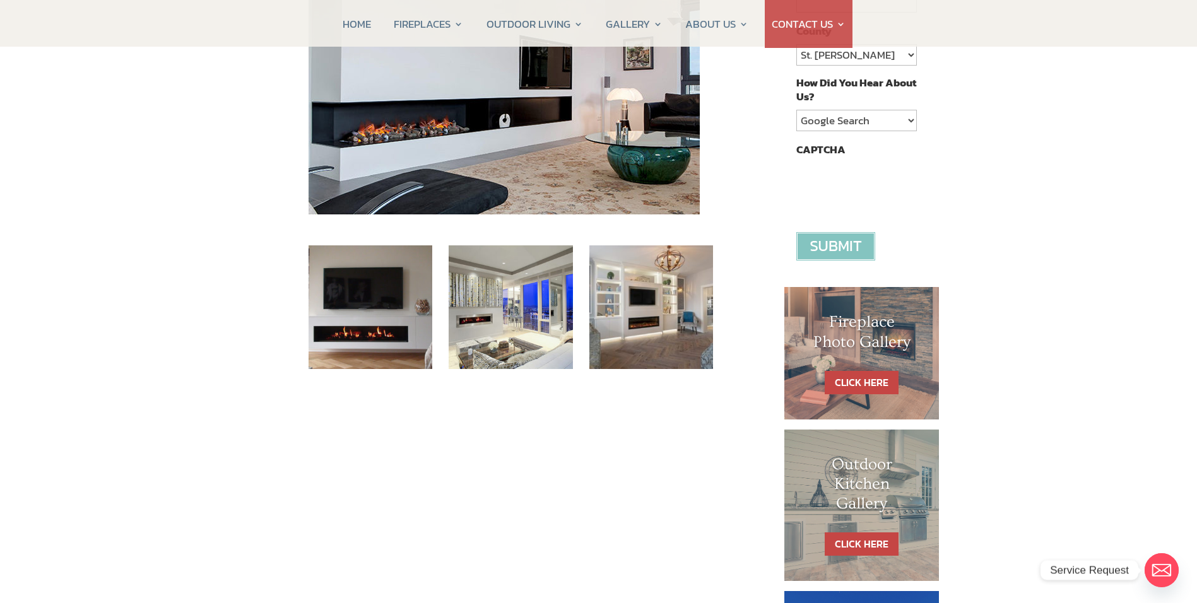
scroll to position [378, 0]
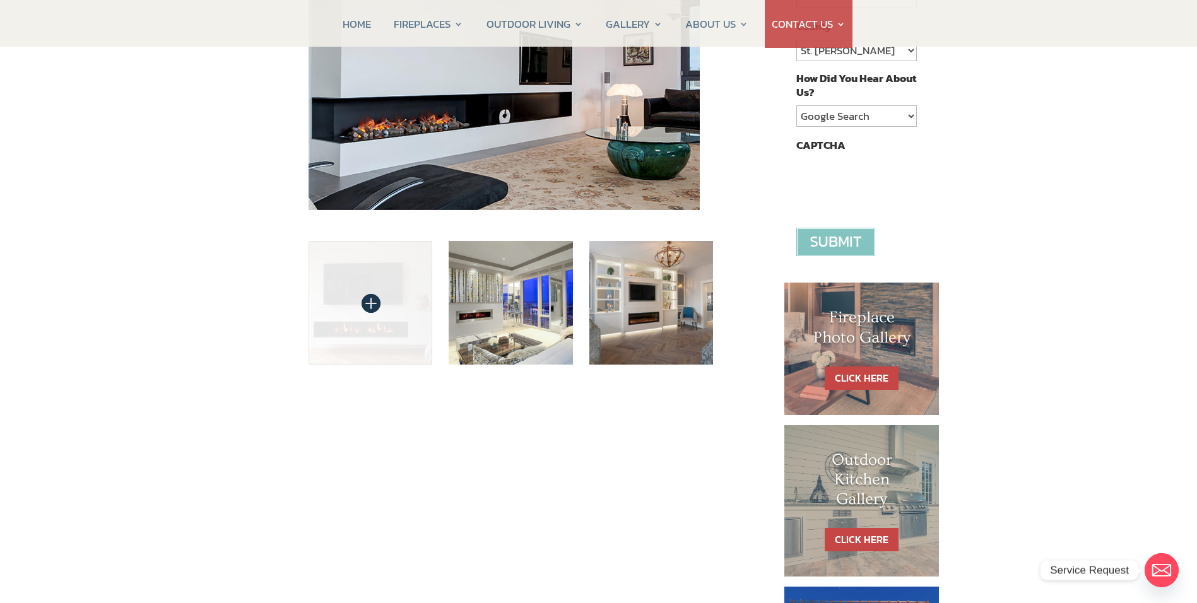
click at [386, 310] on img at bounding box center [370, 303] width 124 height 124
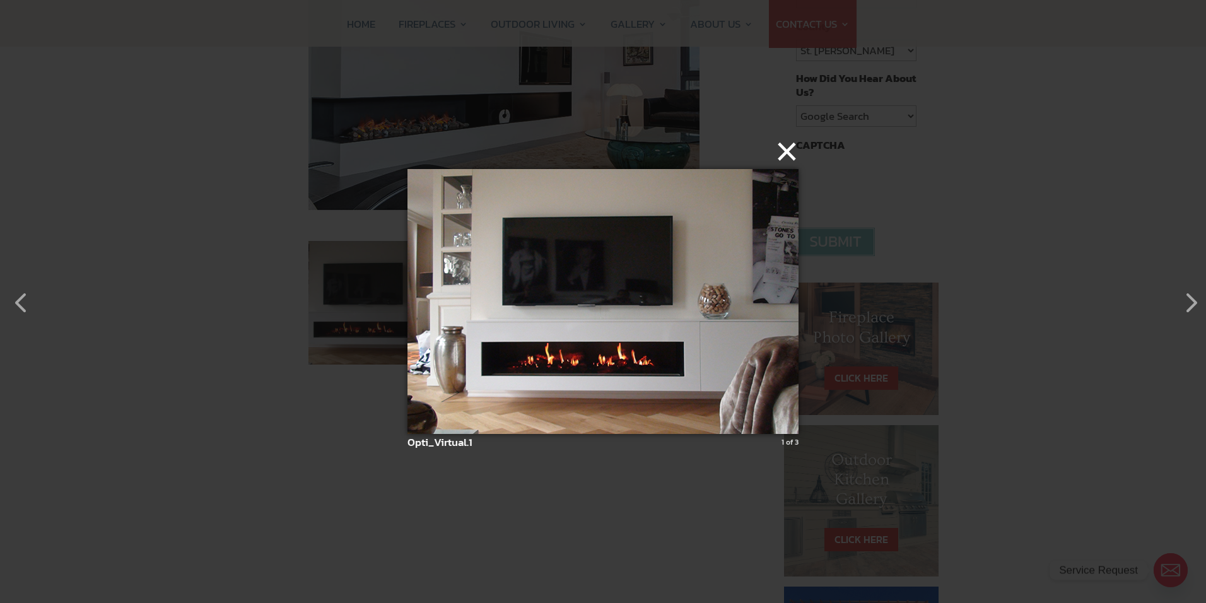
click at [783, 158] on button "×" at bounding box center [606, 152] width 391 height 28
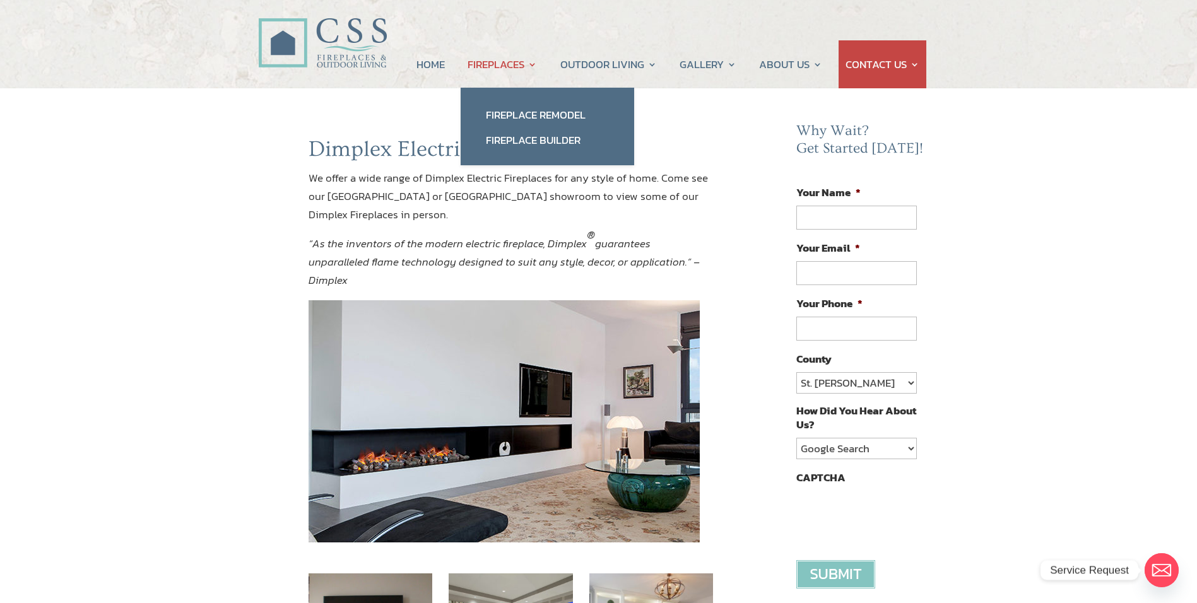
scroll to position [0, 0]
